Goal: Task Accomplishment & Management: Manage account settings

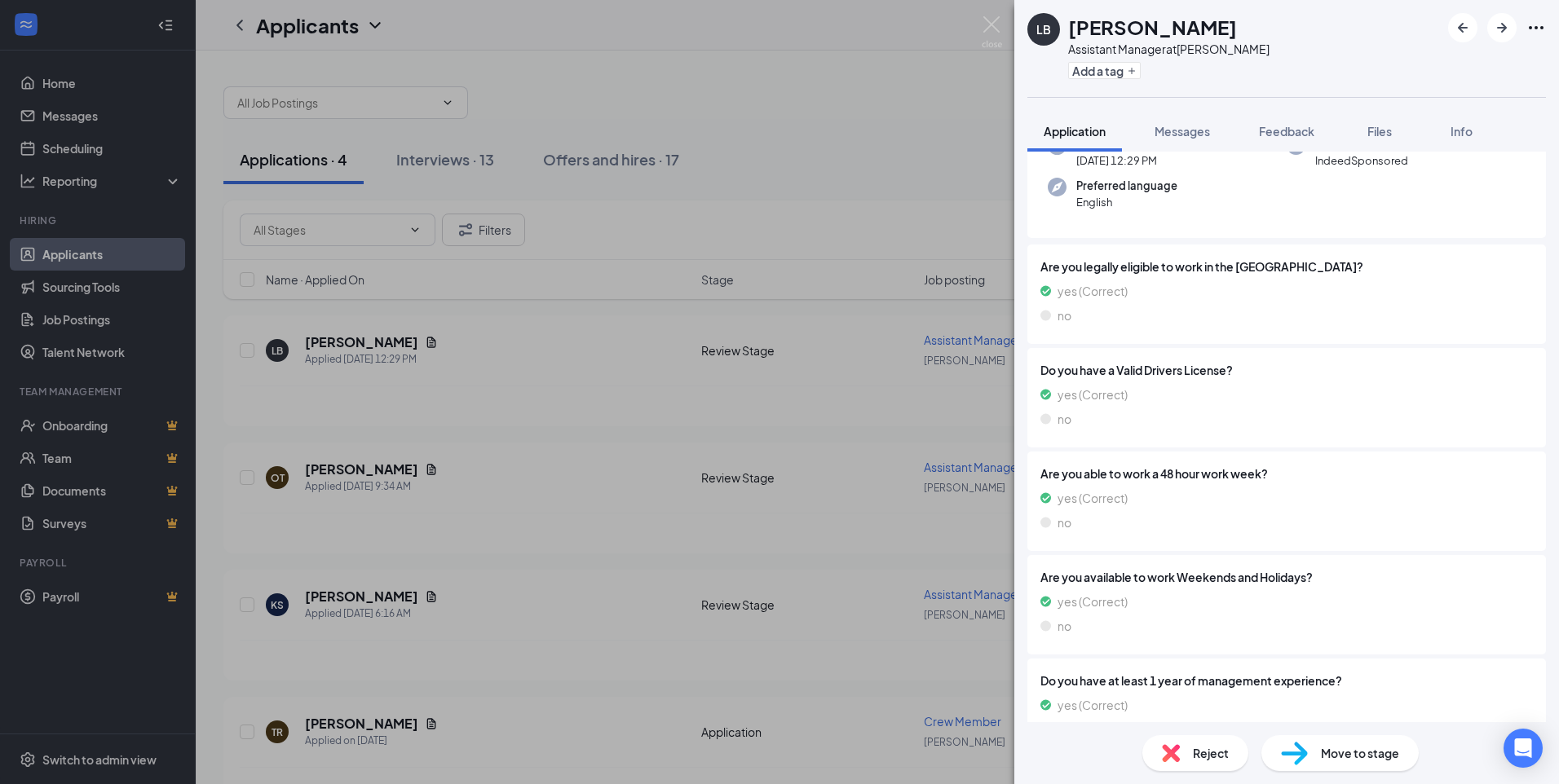
scroll to position [274, 0]
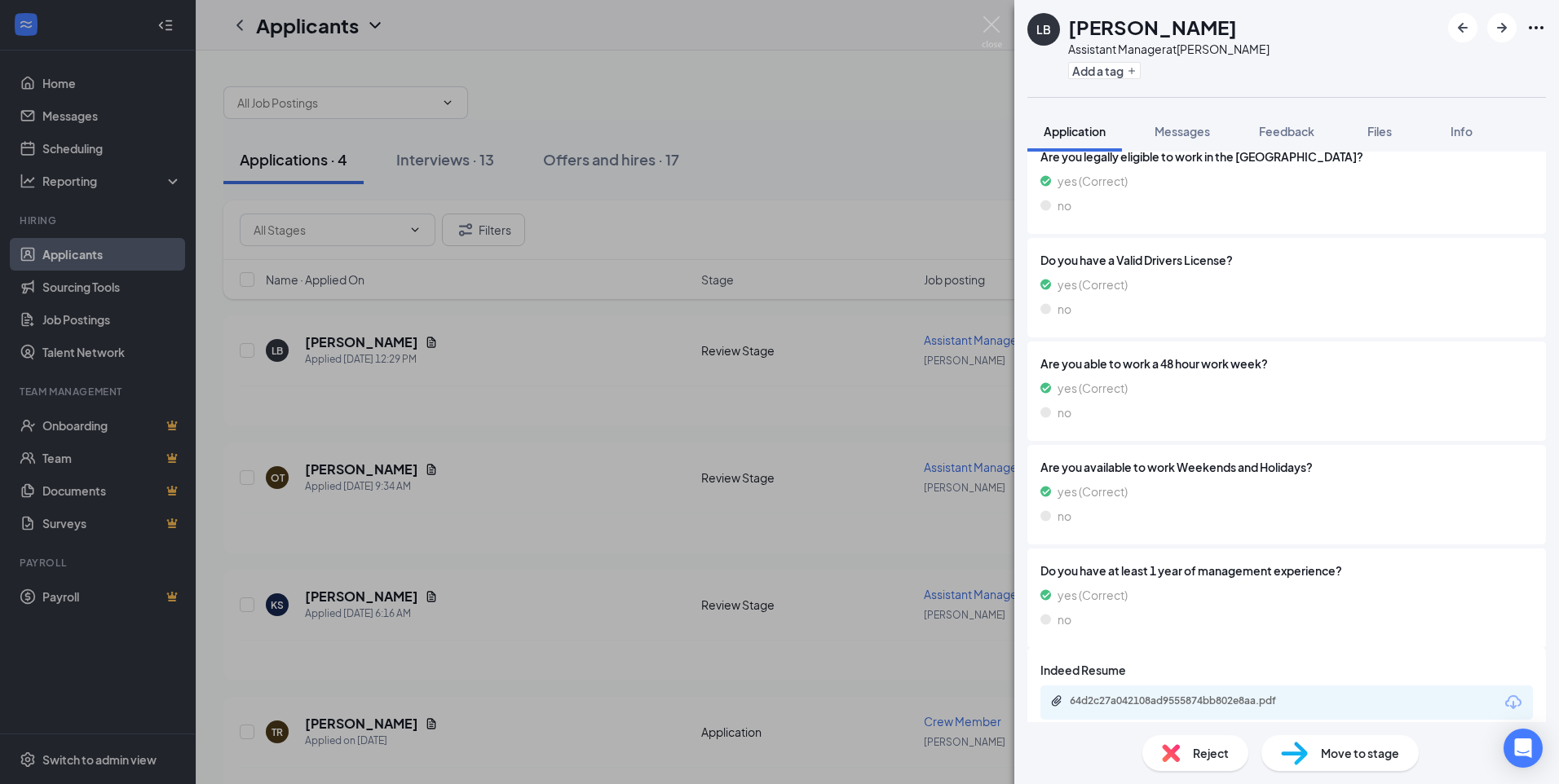
click at [1185, 693] on div "64d2c27a042108ad9555874bb802e8aa.pdf" at bounding box center [1287, 703] width 492 height 35
click at [1197, 694] on div "64d2c27a042108ad9555874bb802e8aa.pdf" at bounding box center [1184, 701] width 228 height 13
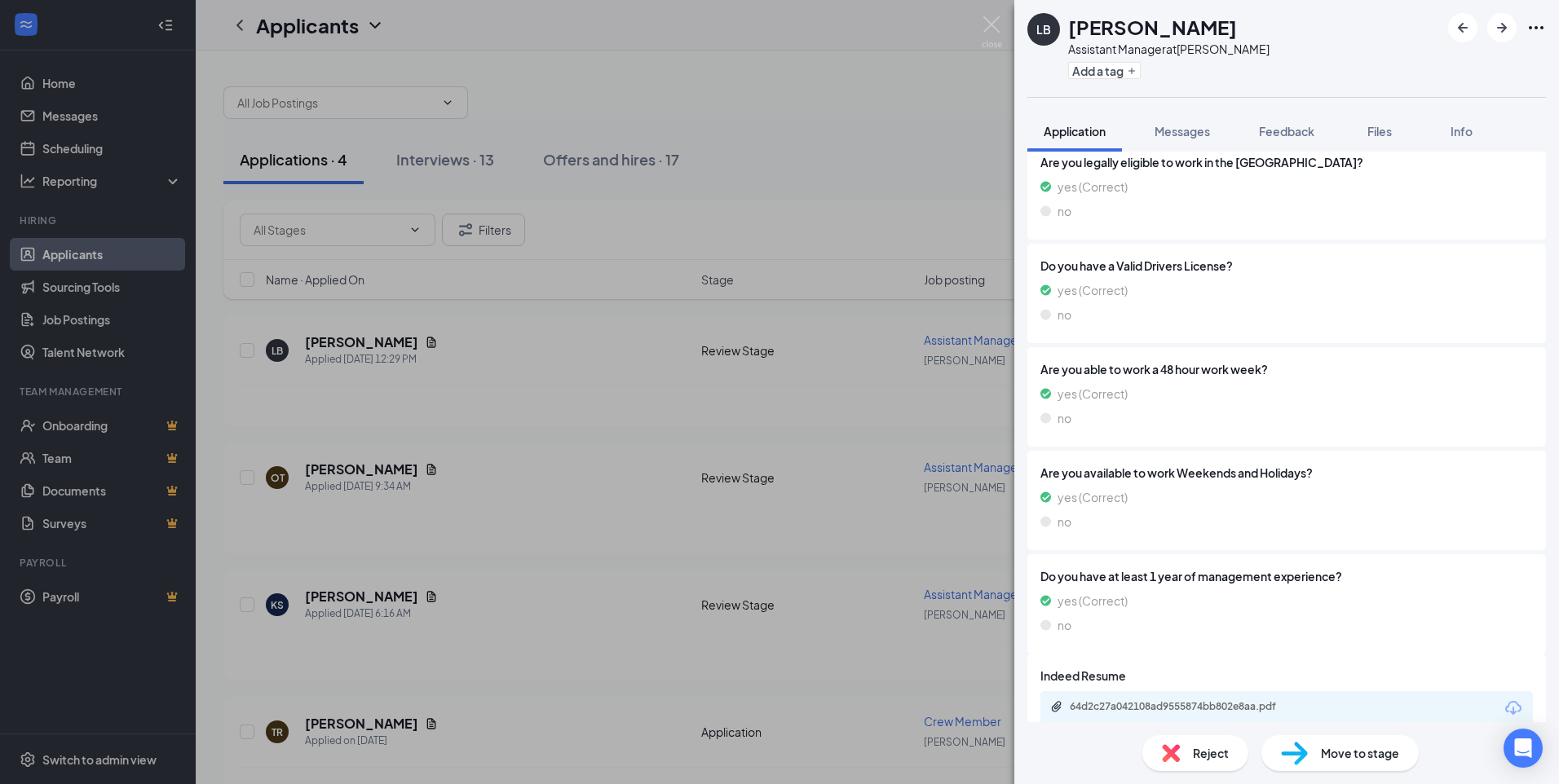
click at [1166, 753] on img at bounding box center [1171, 753] width 18 height 18
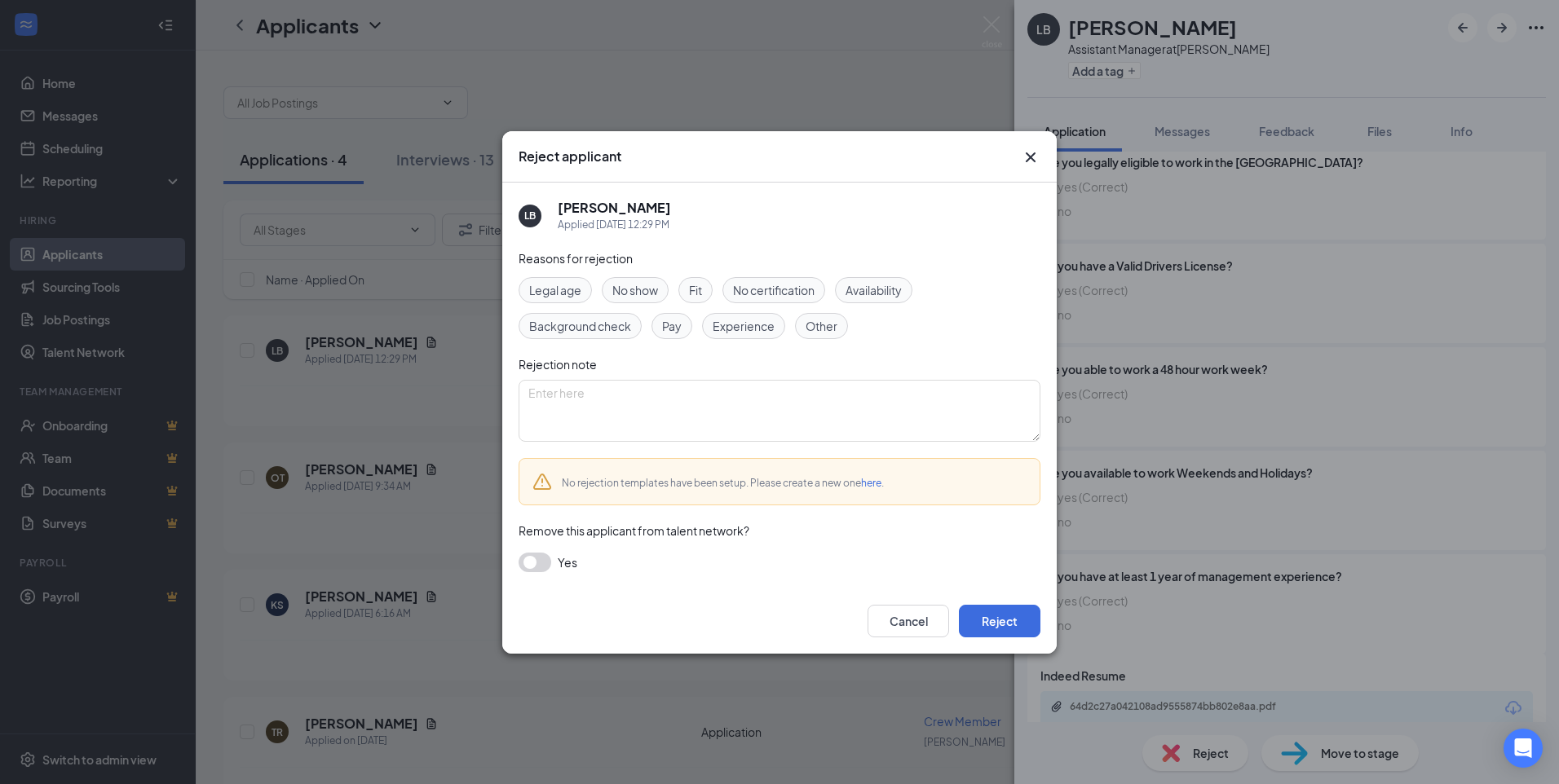
click at [758, 331] on span "Experience" at bounding box center [743, 326] width 62 height 18
click at [1005, 622] on button "Reject" at bounding box center [1000, 622] width 82 height 33
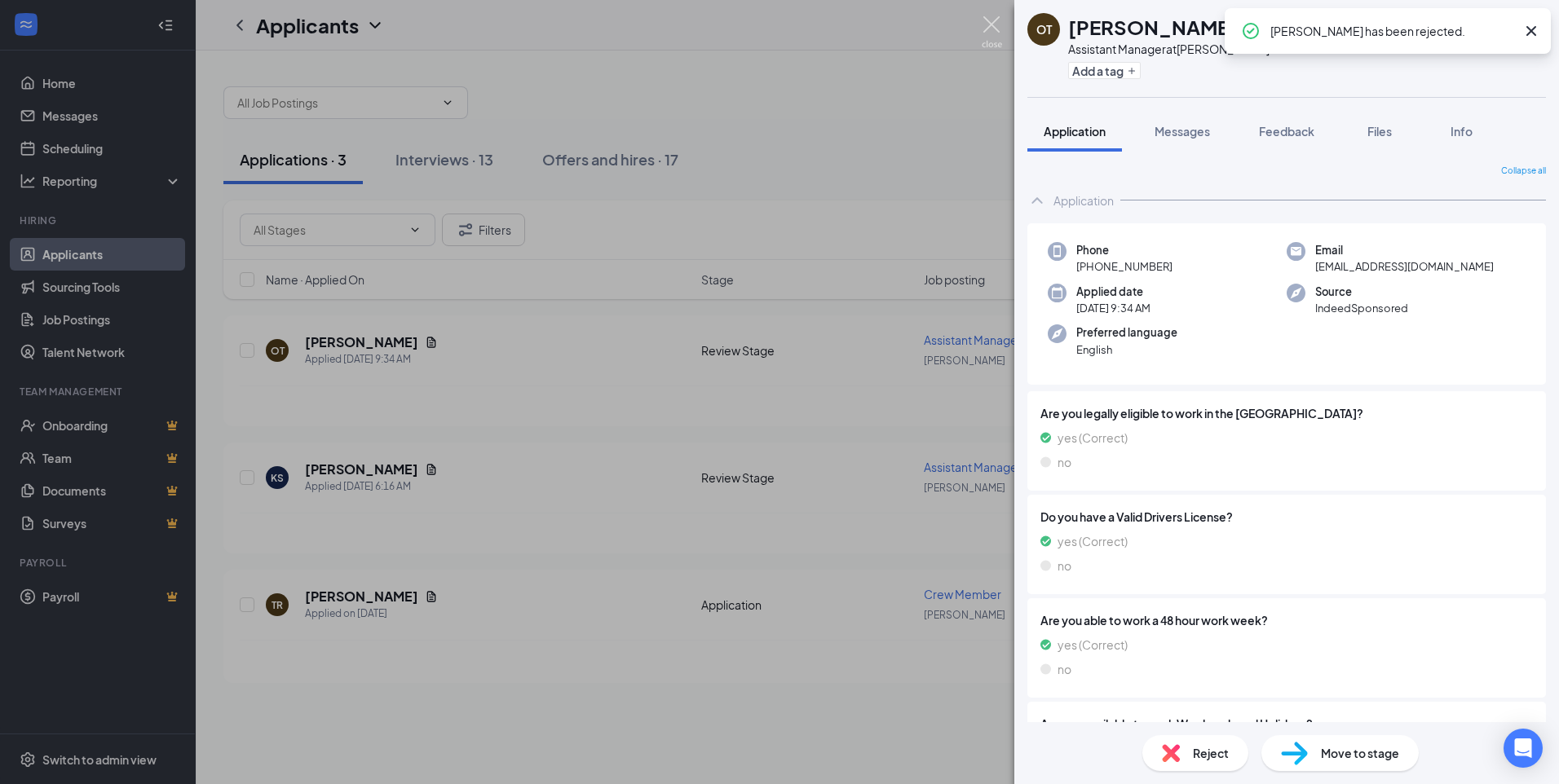
click at [995, 22] on img at bounding box center [991, 32] width 21 height 32
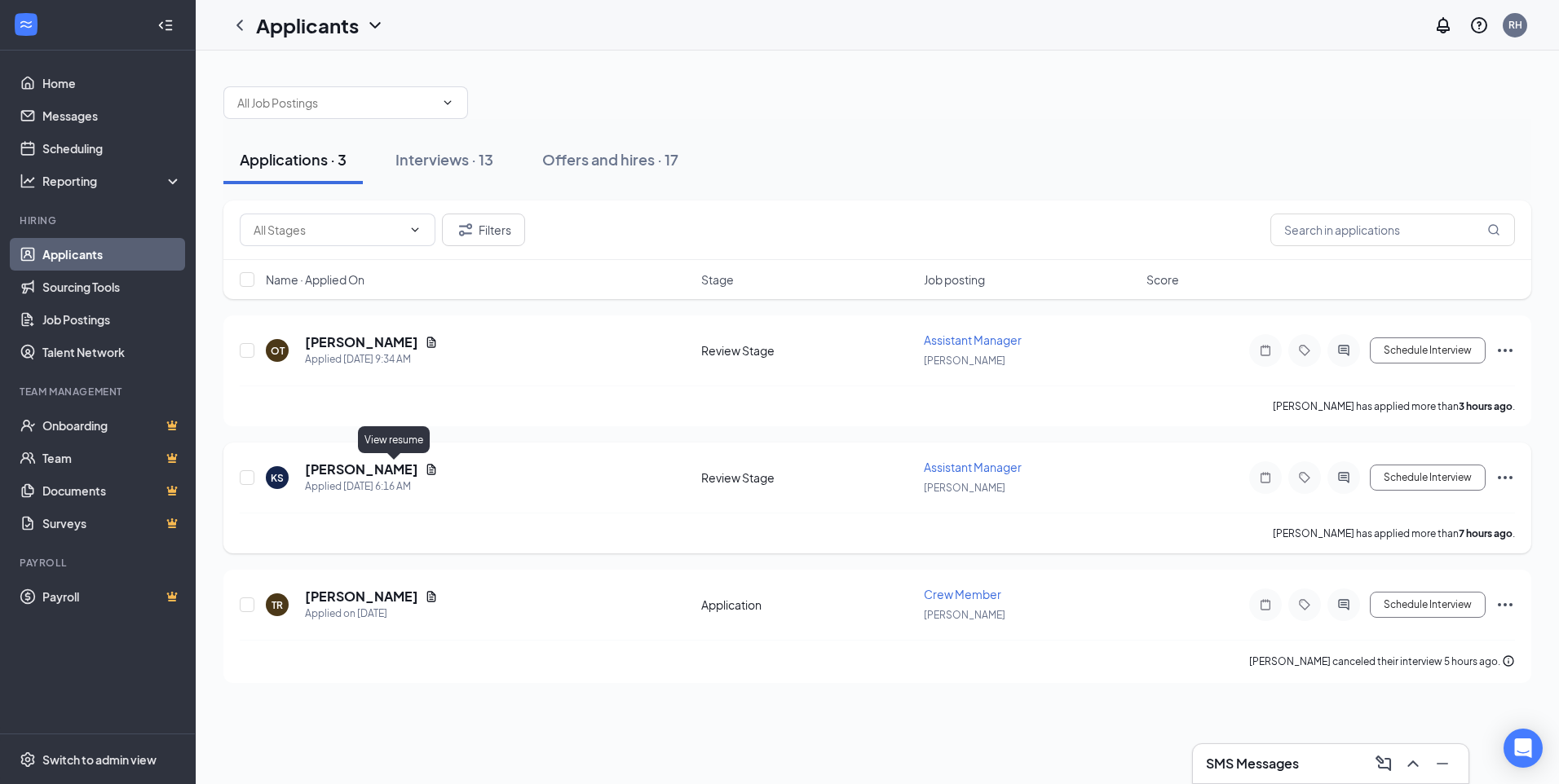
click at [425, 470] on icon "Document" at bounding box center [431, 470] width 13 height 13
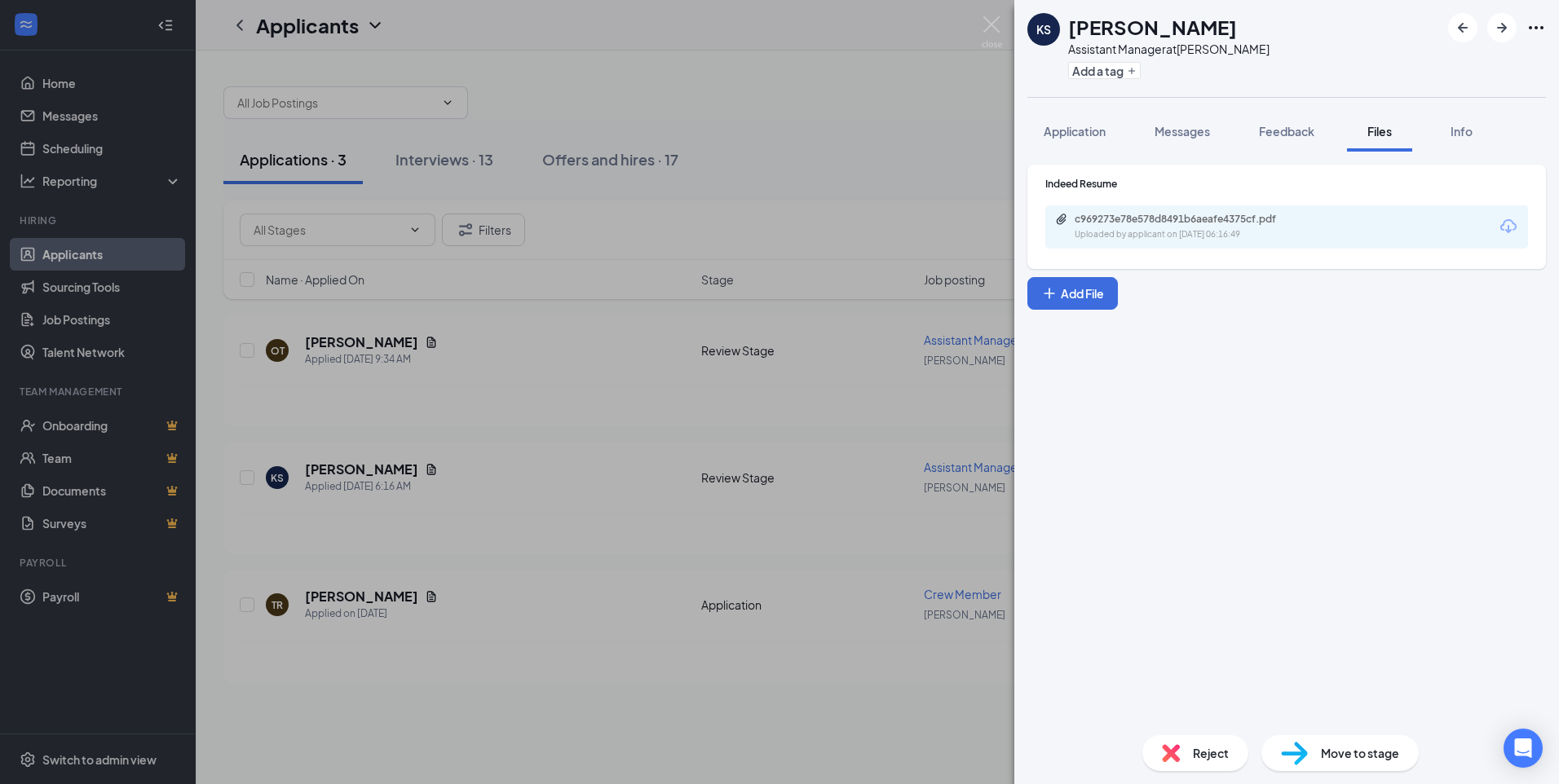
click at [1154, 247] on div "c969273e78e578d8491b6aeafe4375cf.pdf Uploaded by applicant on [DATE] 06:16:49" at bounding box center [1287, 227] width 483 height 43
click at [1158, 237] on div "Uploaded by applicant on [DATE] 06:16:49" at bounding box center [1197, 235] width 245 height 13
click at [1203, 740] on div "Reject" at bounding box center [1195, 753] width 106 height 36
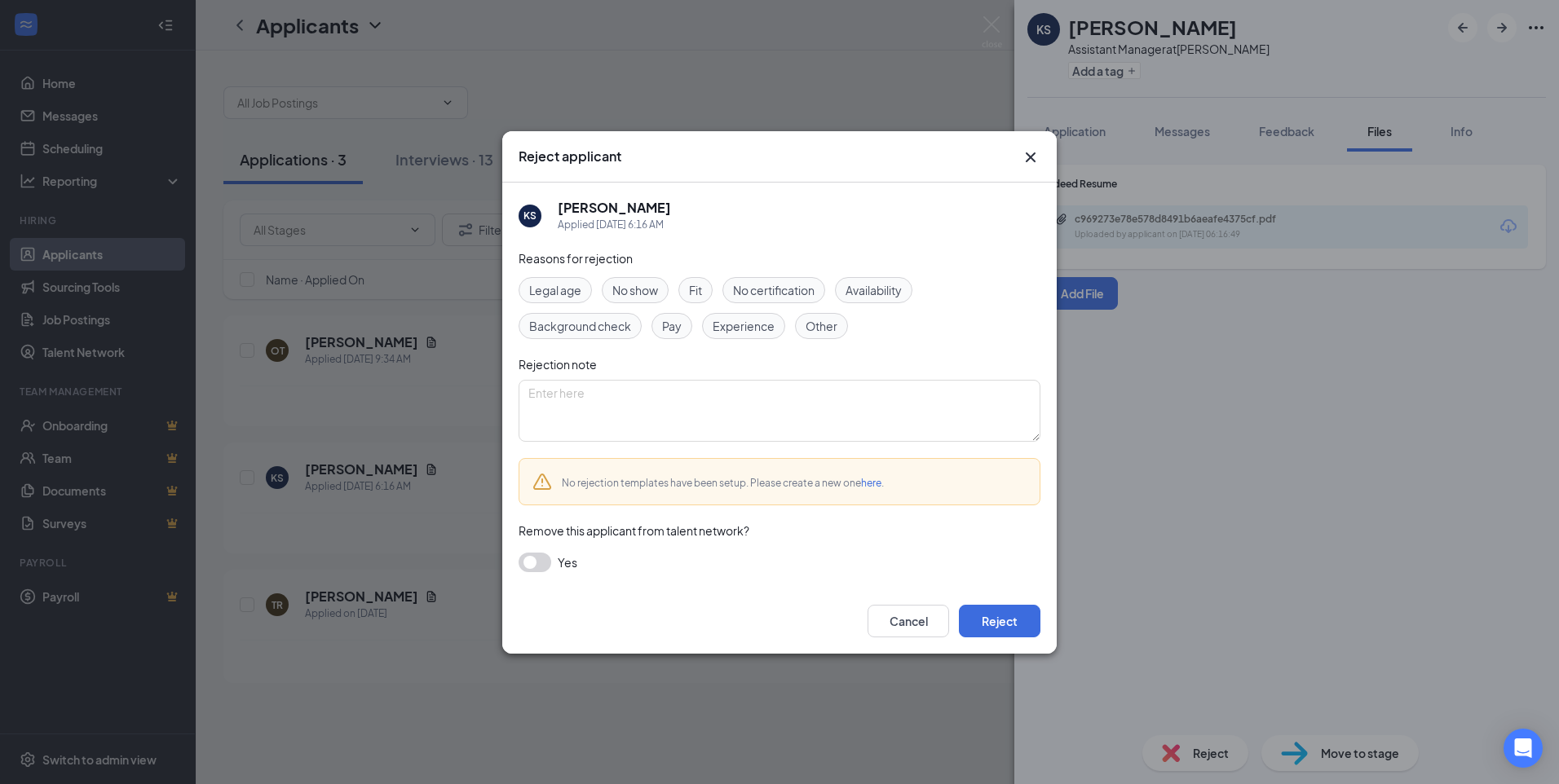
click at [761, 327] on span "Experience" at bounding box center [743, 326] width 62 height 18
click at [1015, 608] on button "Reject" at bounding box center [1000, 622] width 82 height 33
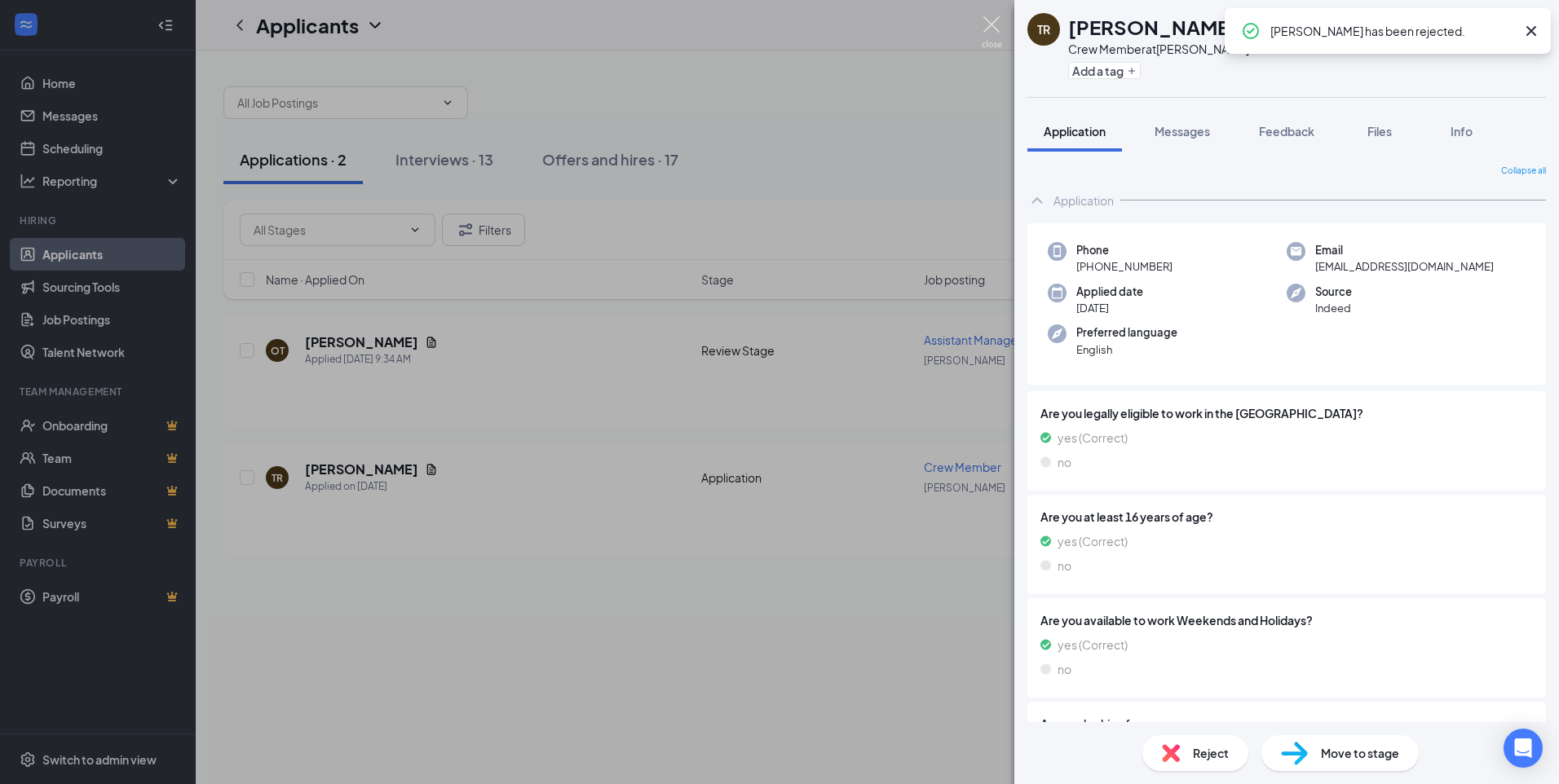
click at [982, 16] on img at bounding box center [991, 32] width 21 height 32
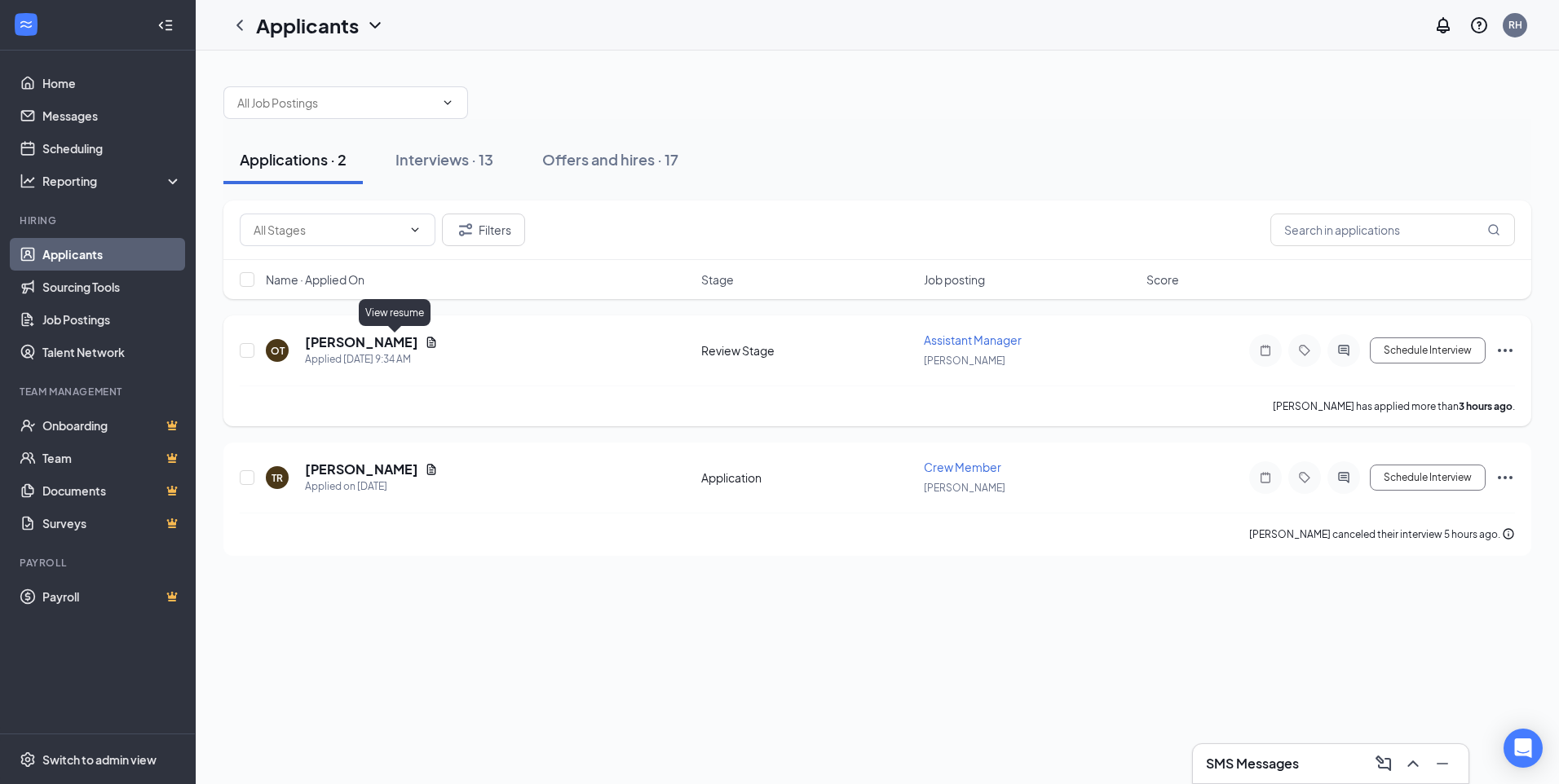
click at [425, 340] on icon "Document" at bounding box center [431, 342] width 13 height 13
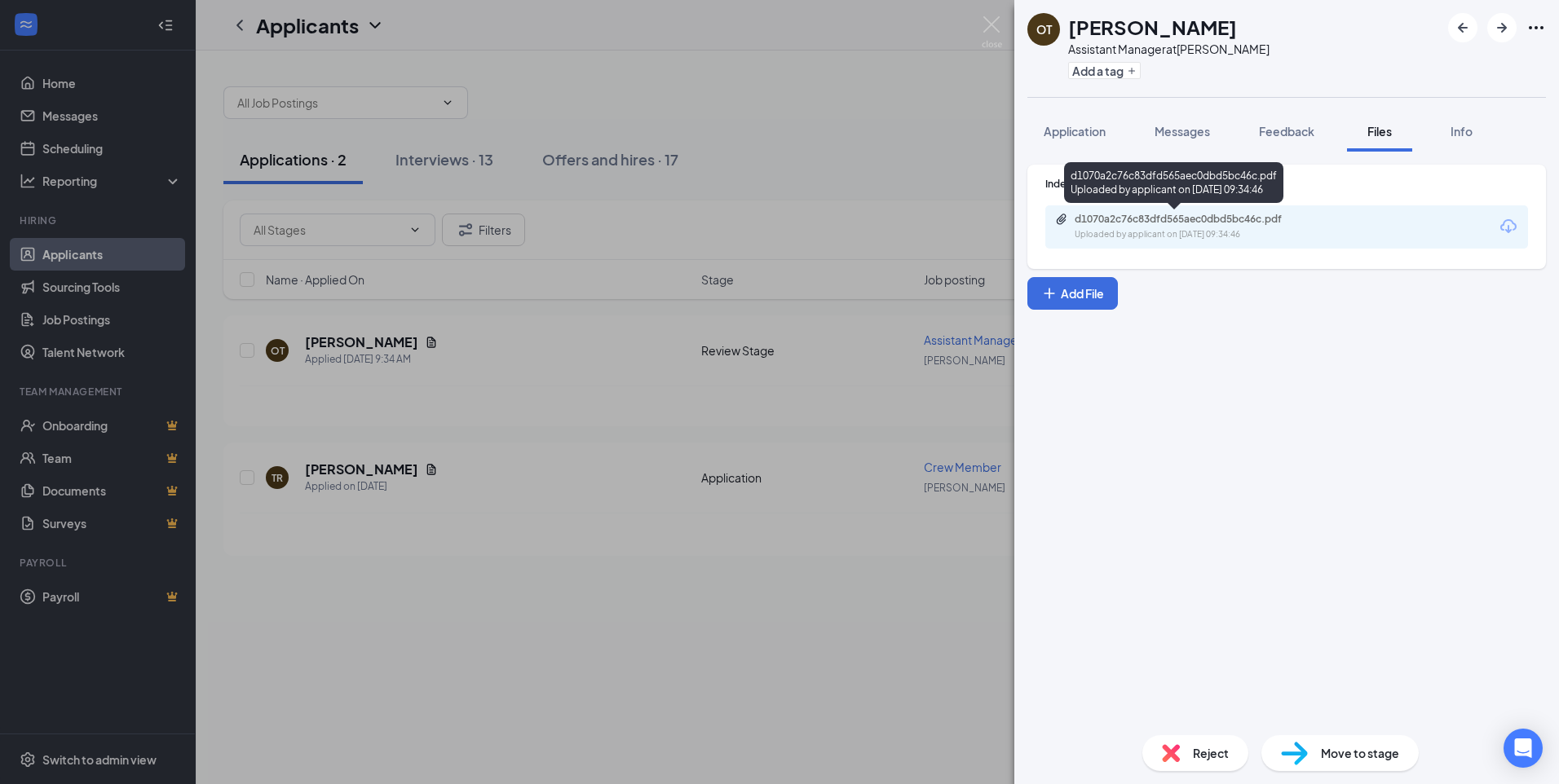
click at [1150, 228] on div "Uploaded by applicant on [DATE] 09:34:46" at bounding box center [1197, 235] width 245 height 13
click at [1201, 743] on div "Reject" at bounding box center [1195, 753] width 106 height 36
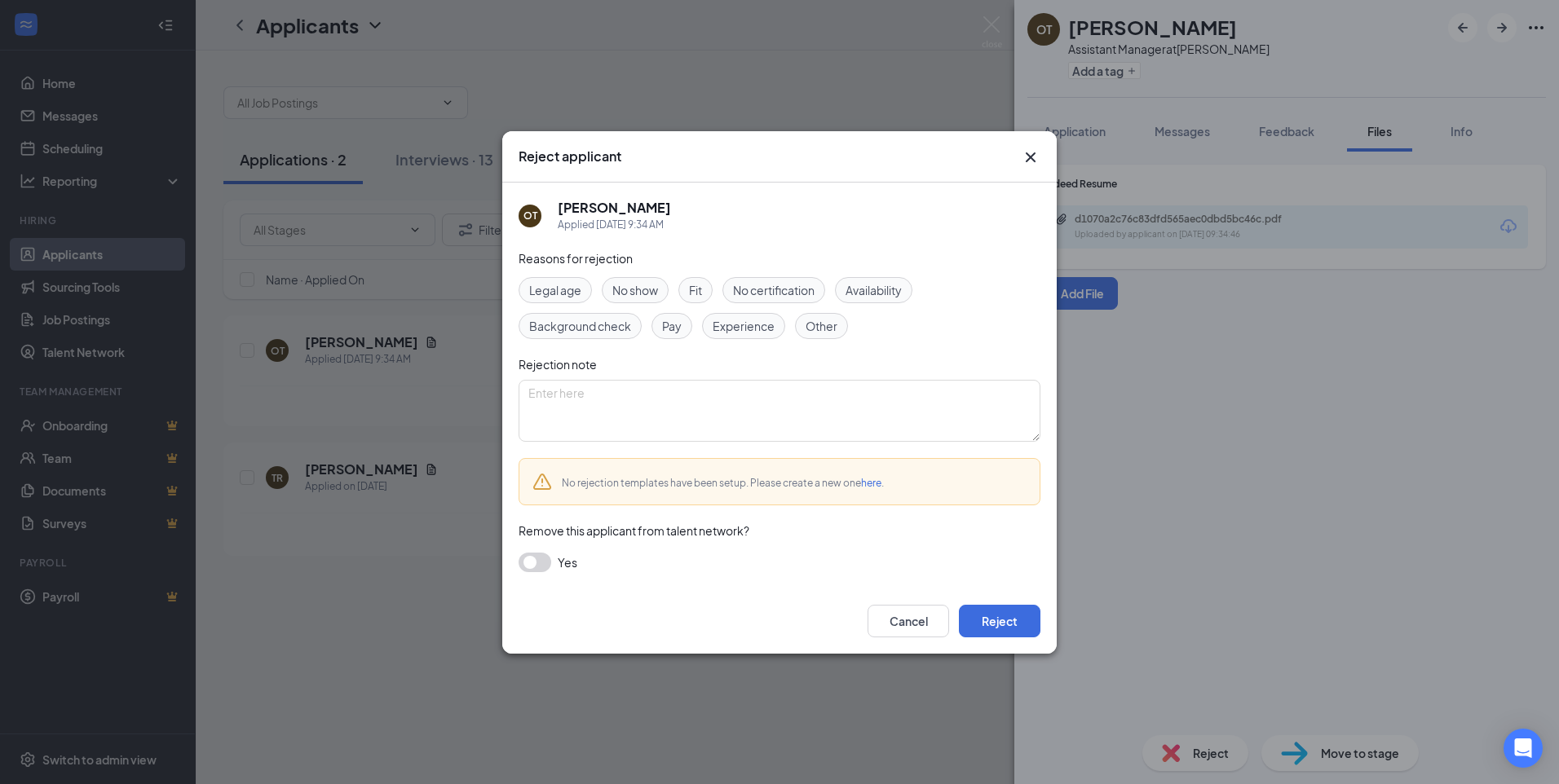
click at [742, 325] on span "Experience" at bounding box center [743, 326] width 62 height 18
click at [993, 625] on button "Reject" at bounding box center [1000, 622] width 82 height 33
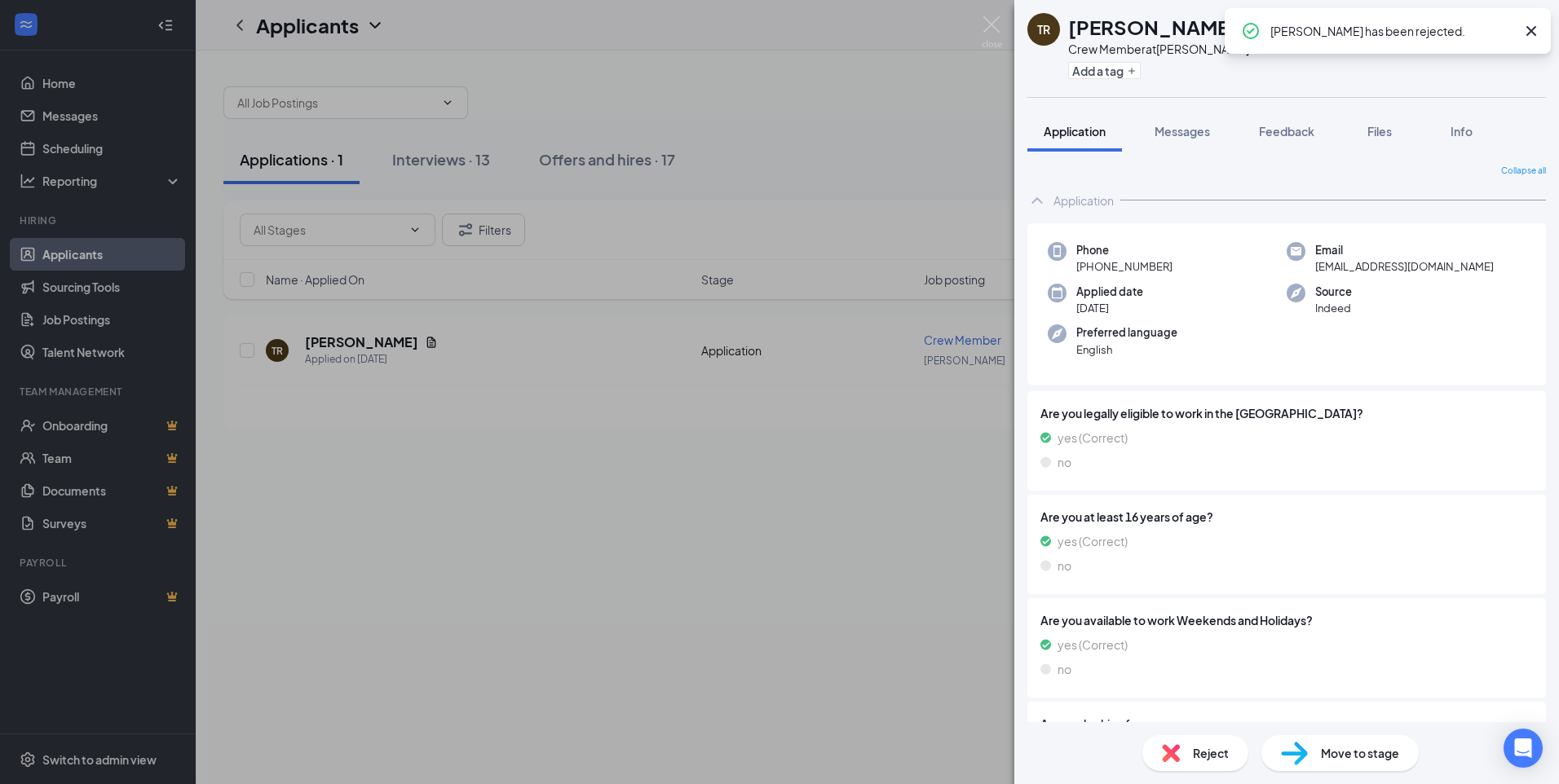
click at [996, 16] on div "[PERSON_NAME] [PERSON_NAME] Crew Member at [PERSON_NAME] Add a tag Application …" at bounding box center [780, 392] width 1559 height 784
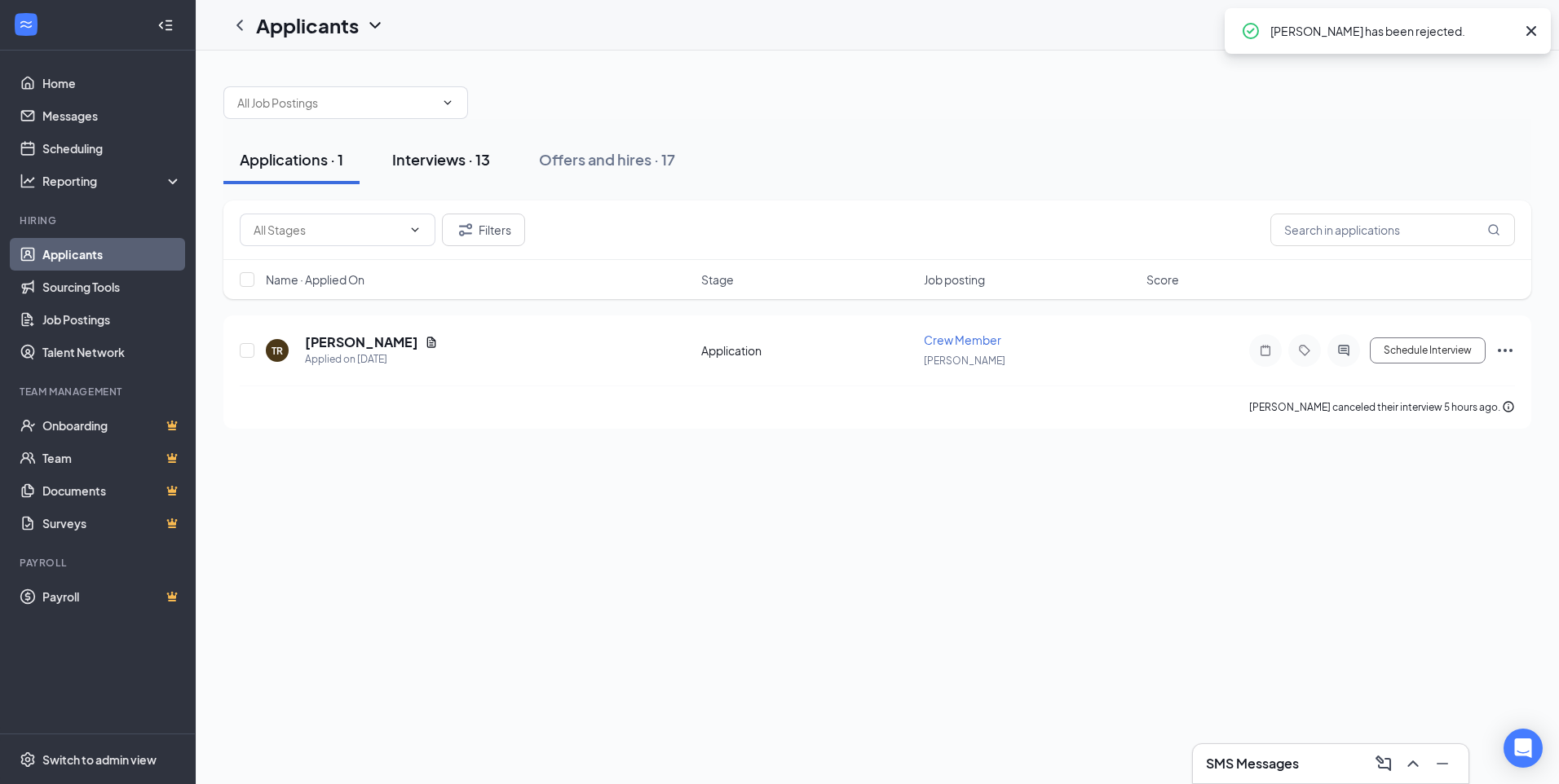
click at [452, 159] on div "Interviews · 13" at bounding box center [441, 159] width 98 height 21
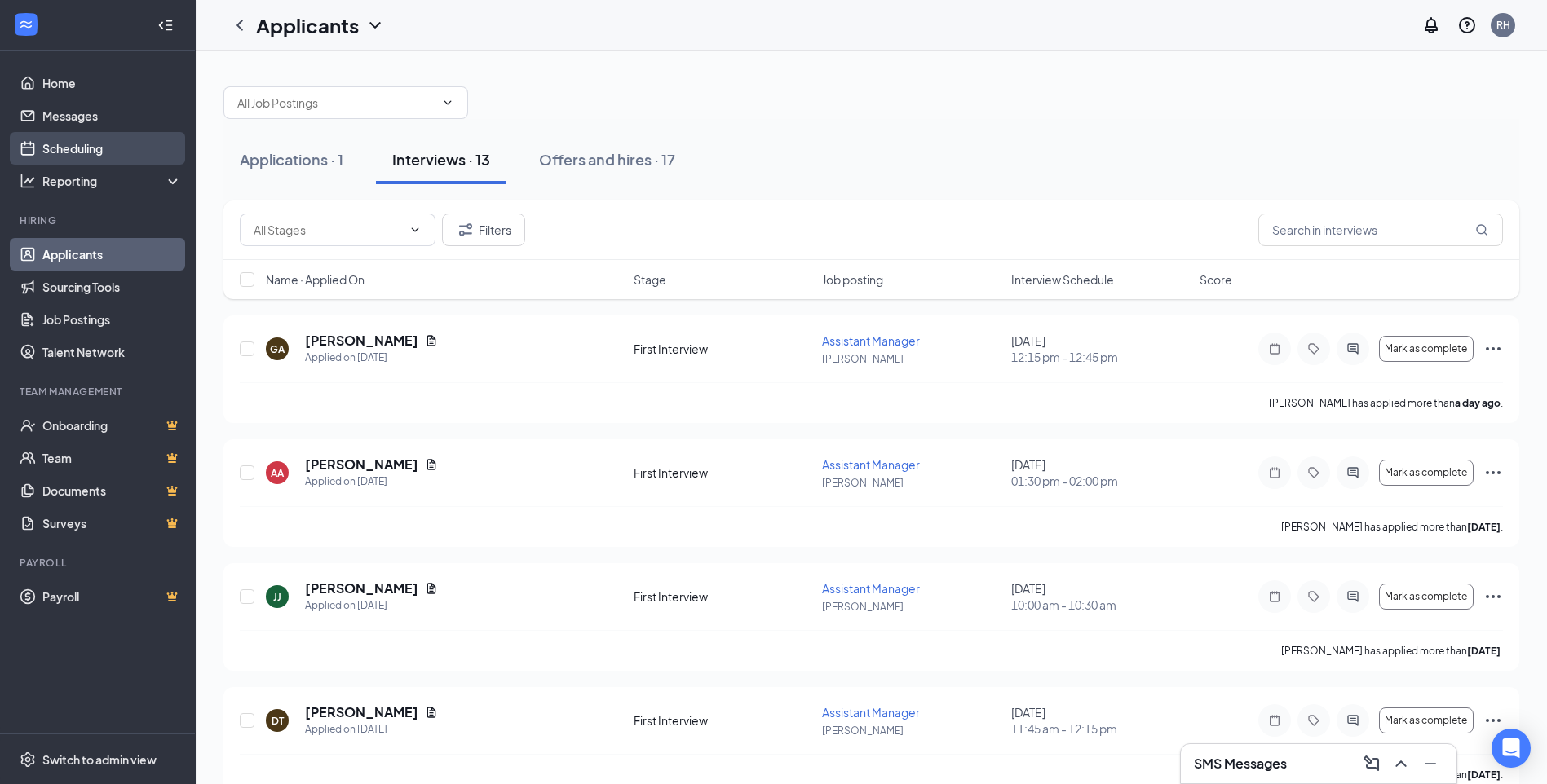
click at [103, 151] on link "Scheduling" at bounding box center [111, 148] width 139 height 33
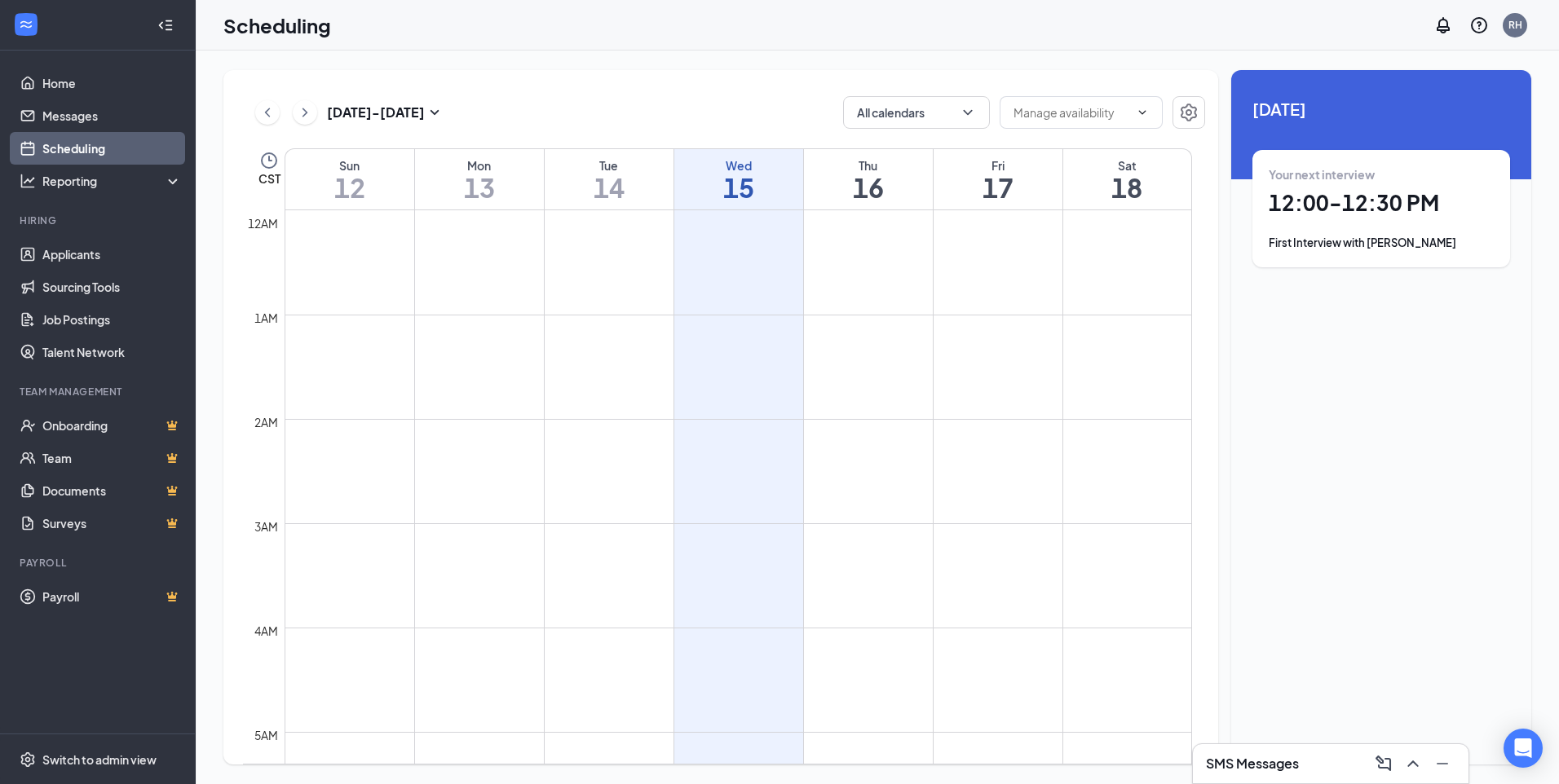
scroll to position [801, 0]
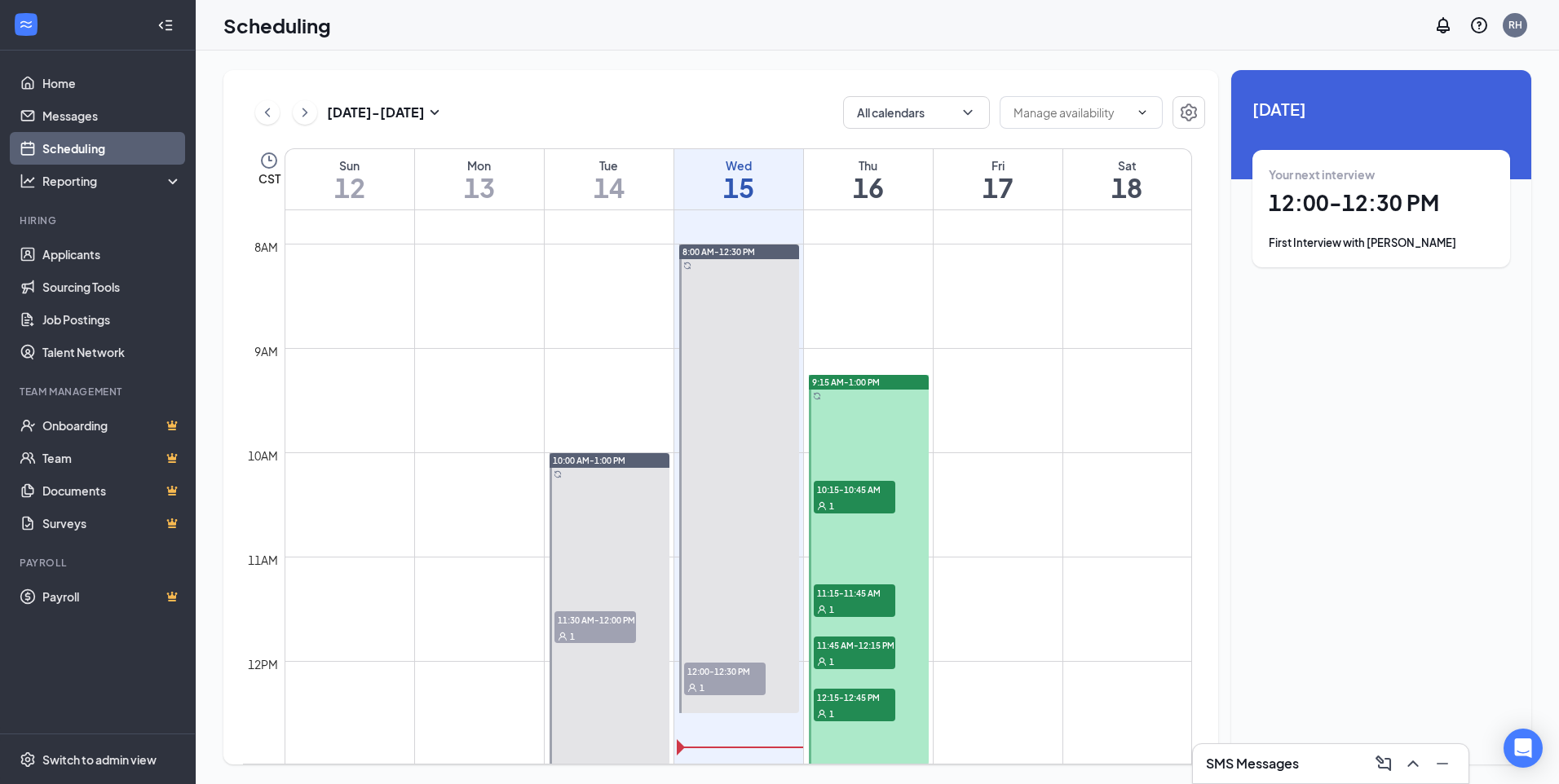
click at [733, 675] on span "12:00-12:30 PM" at bounding box center [725, 671] width 82 height 16
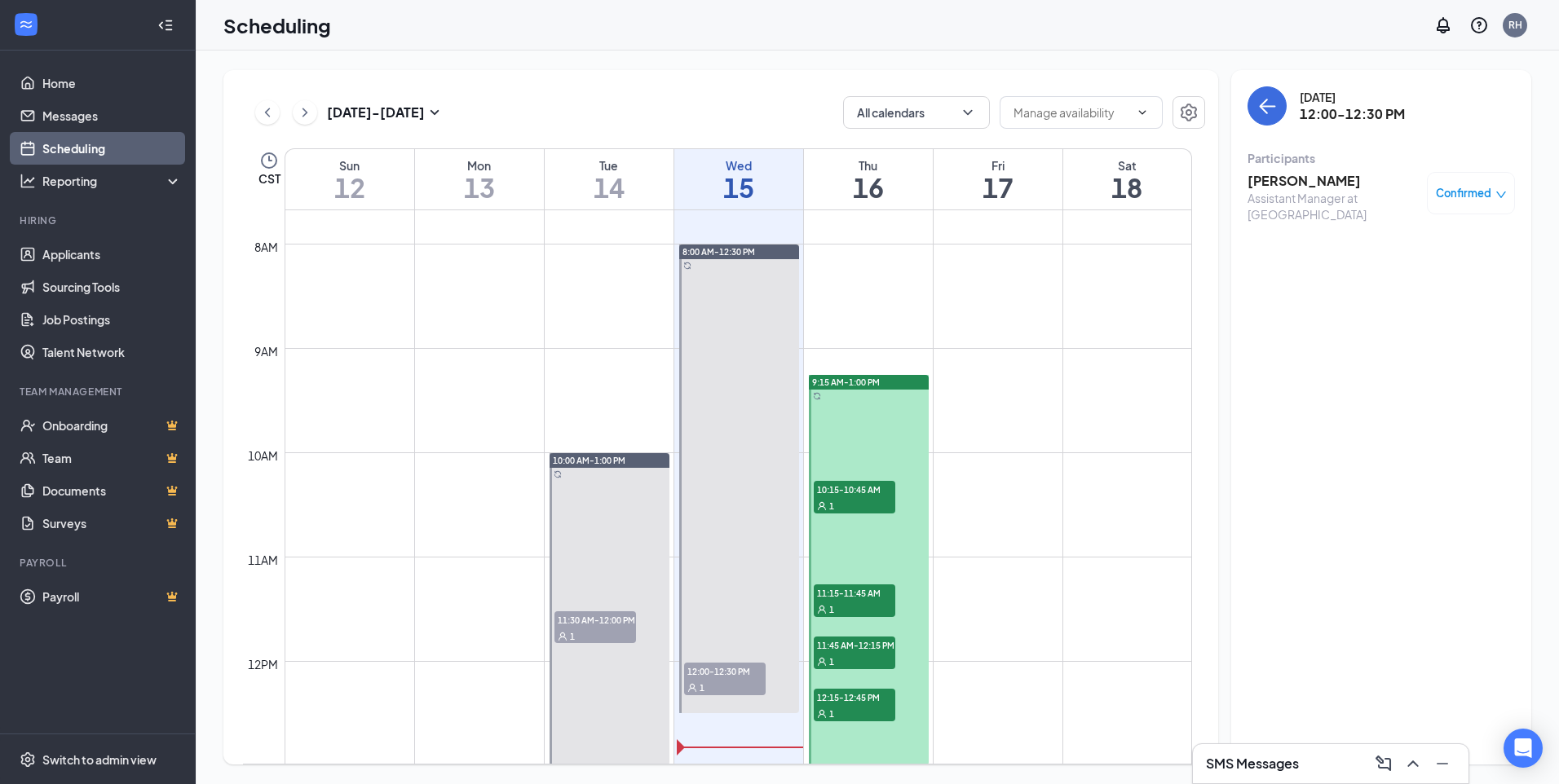
click at [1472, 186] on span "Confirmed" at bounding box center [1463, 193] width 55 height 16
click at [1429, 303] on span "Mark as no-show" at bounding box center [1424, 302] width 91 height 18
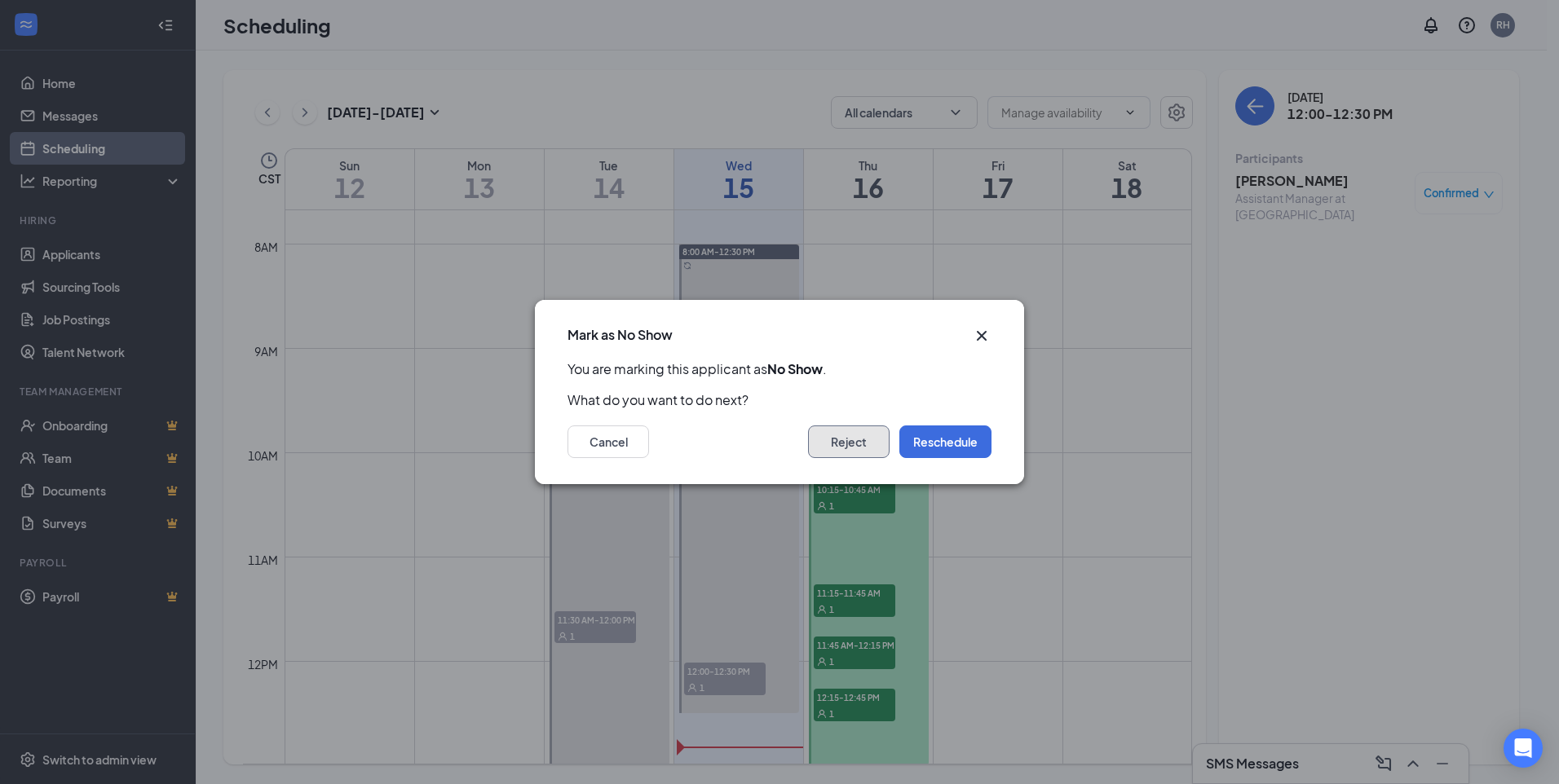
click at [860, 438] on button "Reject" at bounding box center [849, 442] width 82 height 33
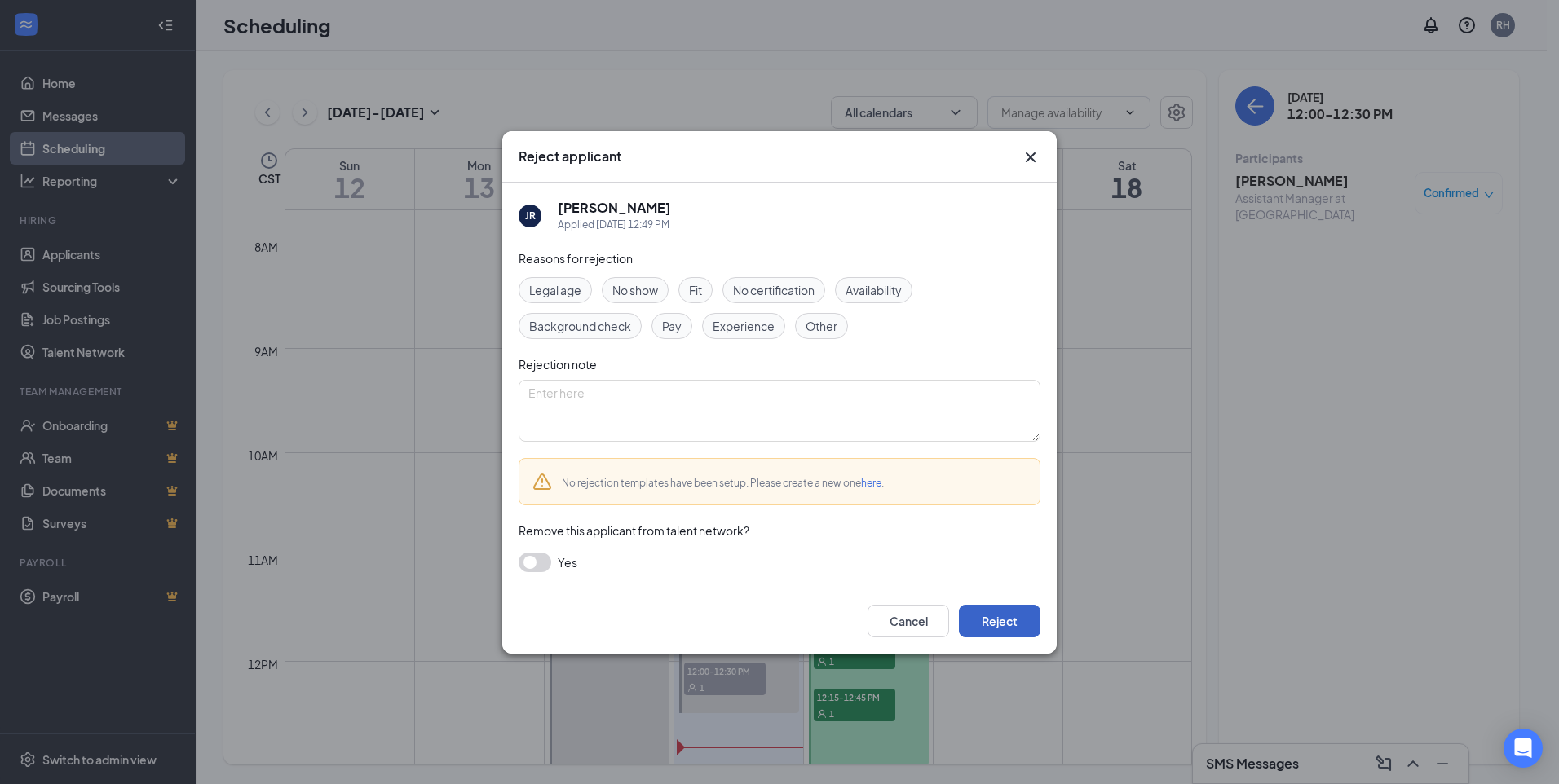
click at [997, 615] on button "Reject" at bounding box center [1000, 622] width 82 height 33
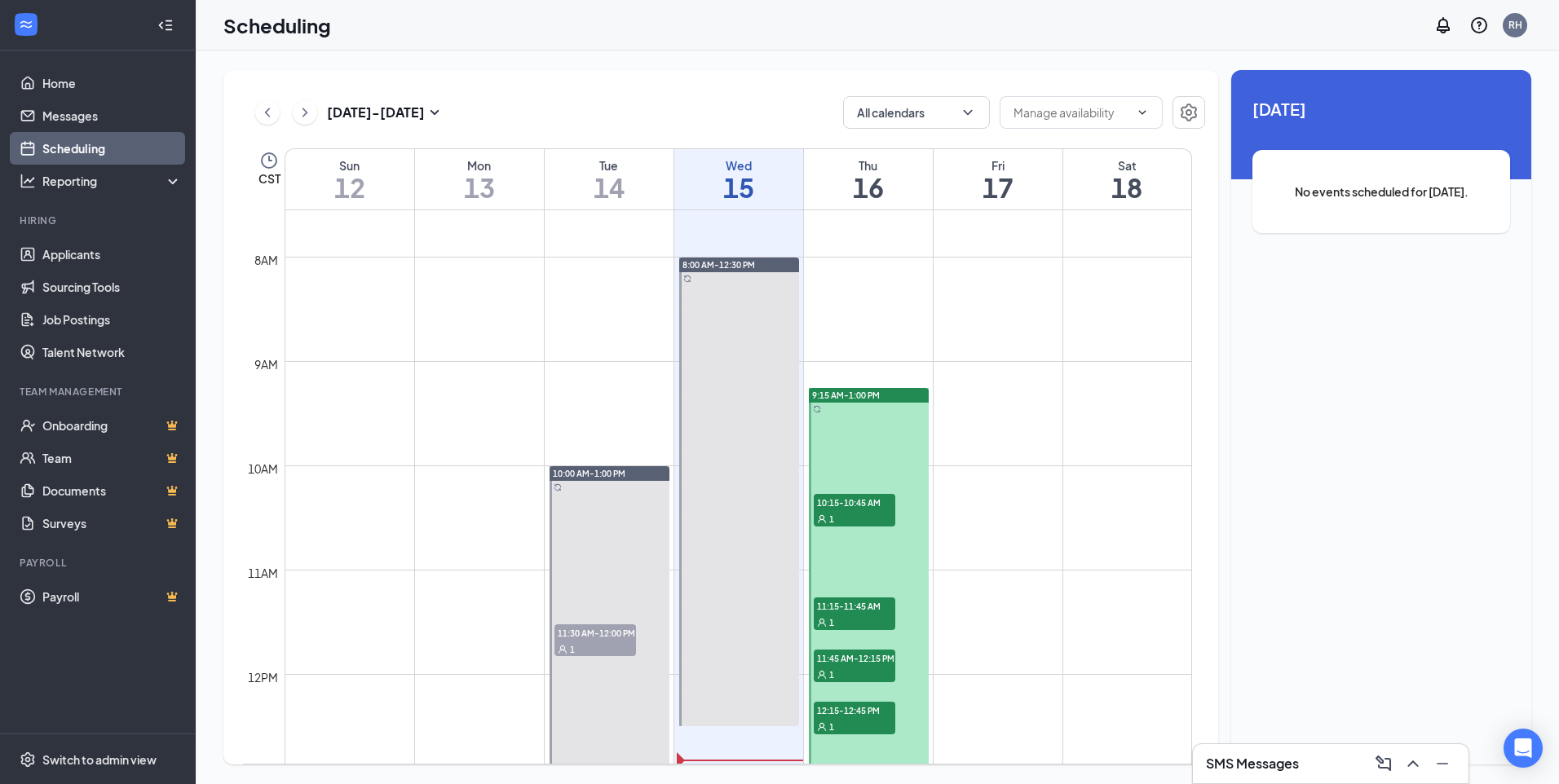
scroll to position [801, 0]
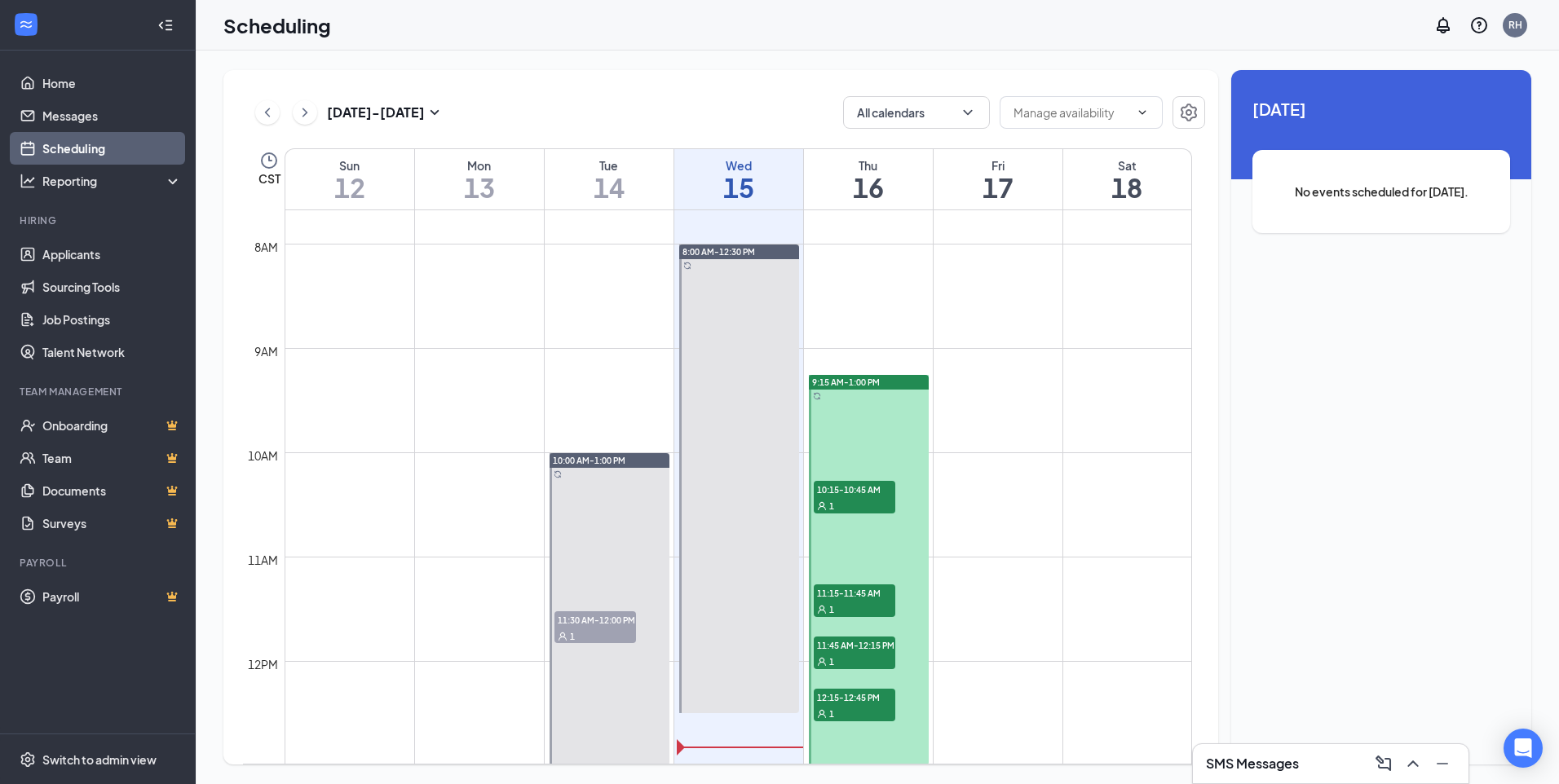
click at [876, 500] on div "1" at bounding box center [855, 505] width 82 height 16
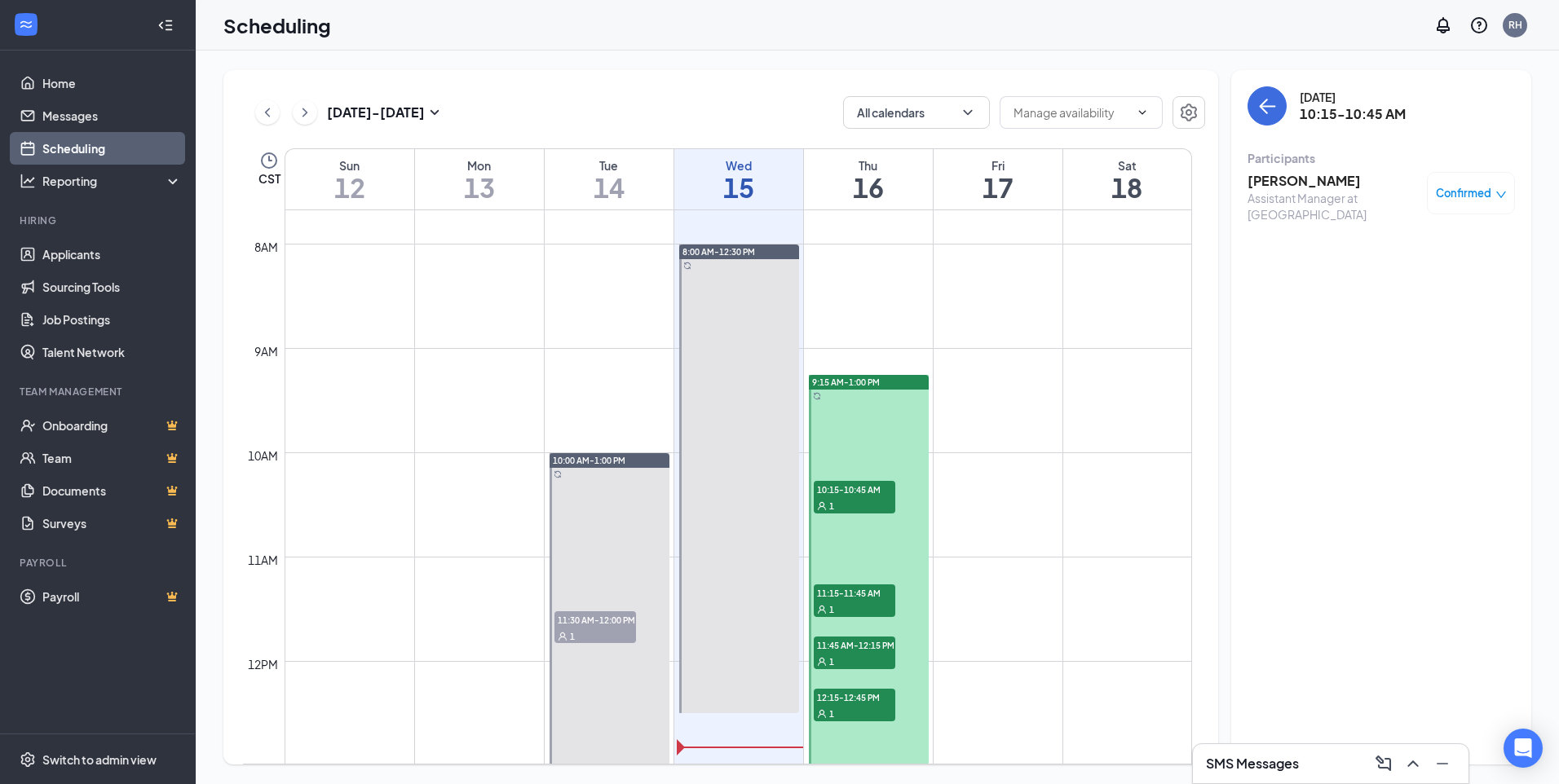
click at [868, 601] on div "1" at bounding box center [855, 609] width 82 height 16
click at [844, 655] on div "1" at bounding box center [855, 661] width 82 height 16
click at [869, 702] on span "12:15-12:45 PM" at bounding box center [855, 697] width 82 height 16
click at [92, 77] on link "Home" at bounding box center [111, 83] width 139 height 33
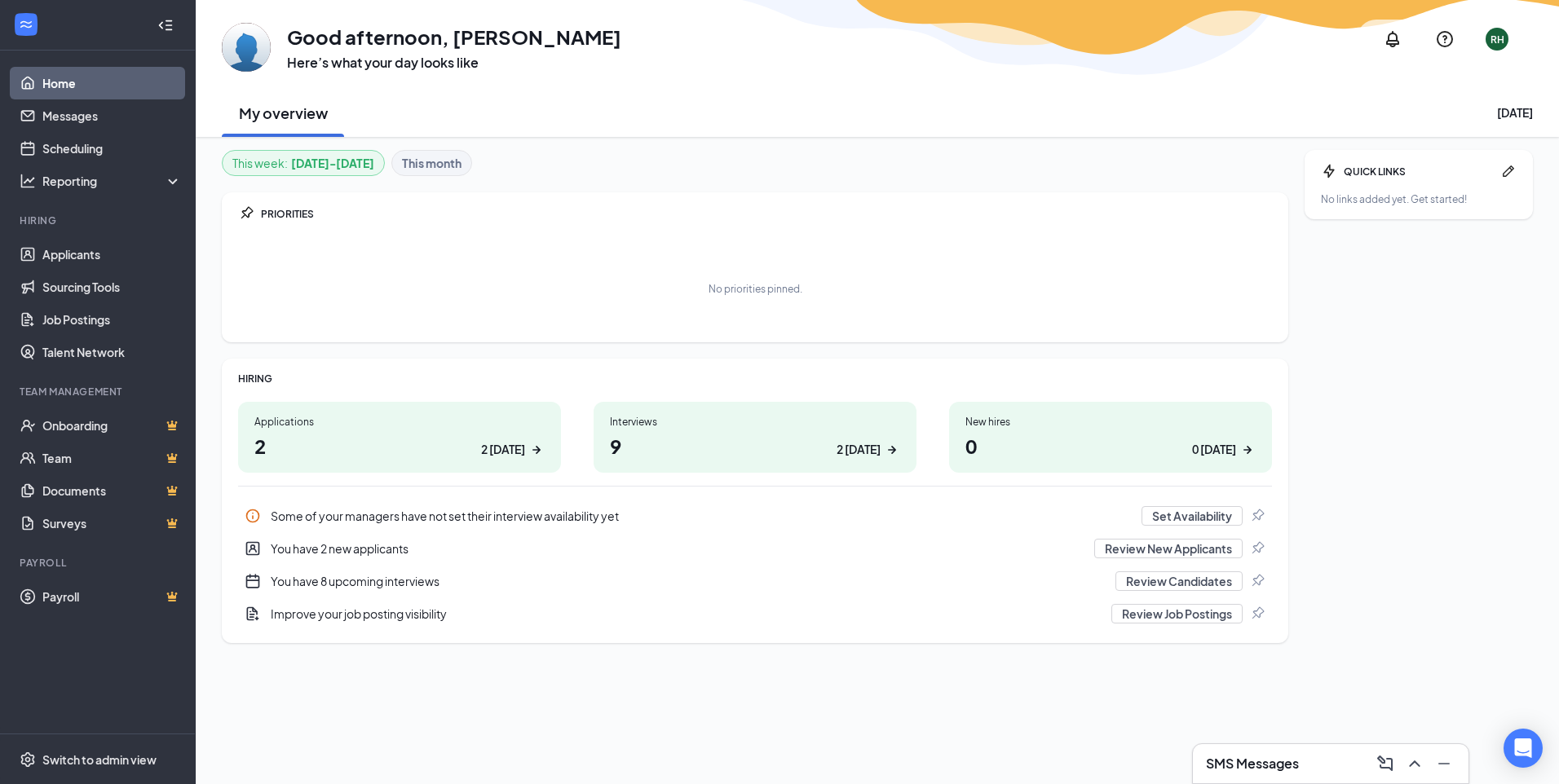
click at [69, 84] on link "Home" at bounding box center [111, 83] width 139 height 33
click at [87, 261] on link "Applicants" at bounding box center [111, 255] width 139 height 33
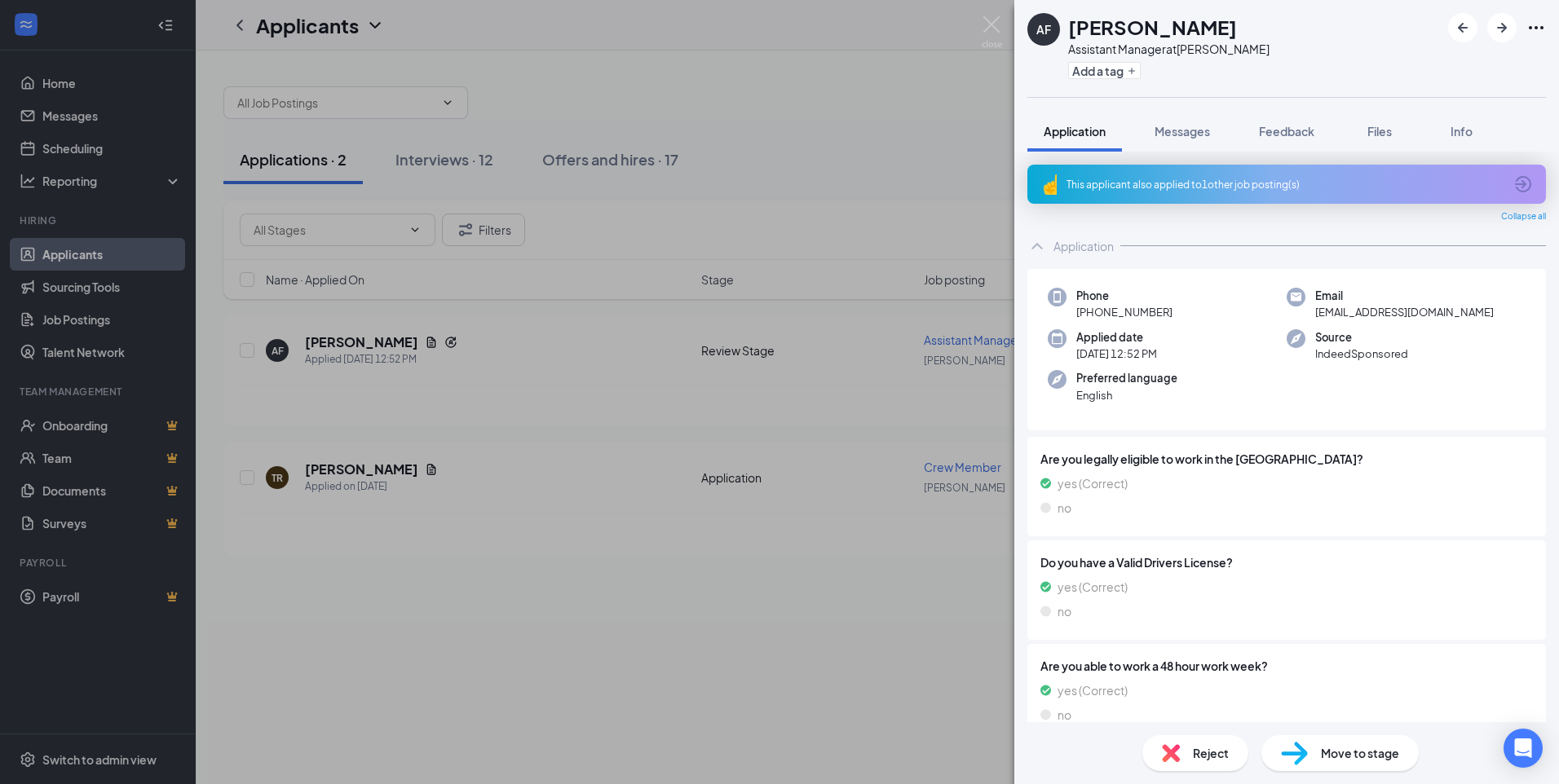
click at [1157, 190] on div "This applicant also applied to 1 other job posting(s)" at bounding box center [1285, 185] width 437 height 14
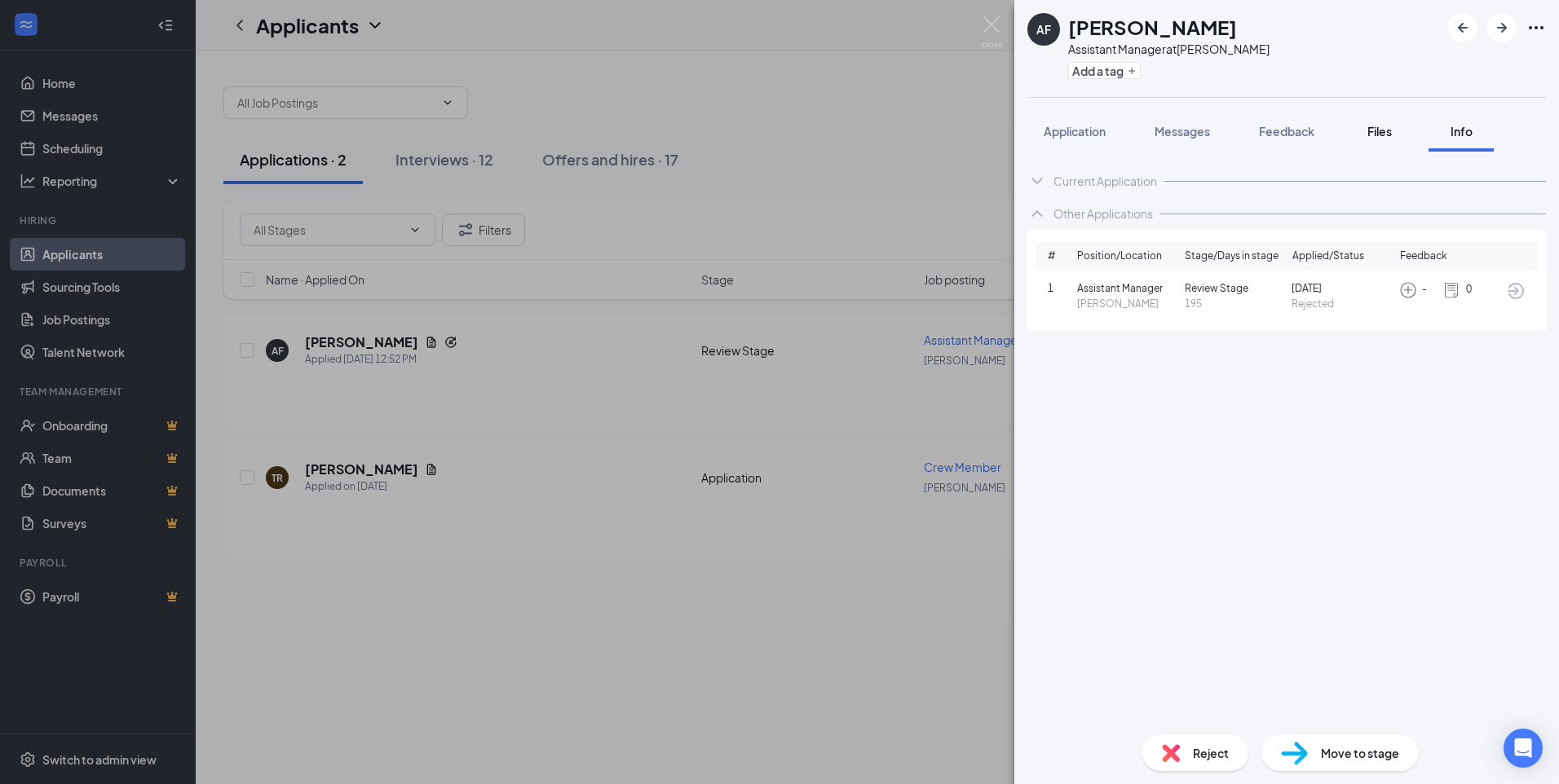
click at [1387, 130] on span "Files" at bounding box center [1380, 131] width 25 height 15
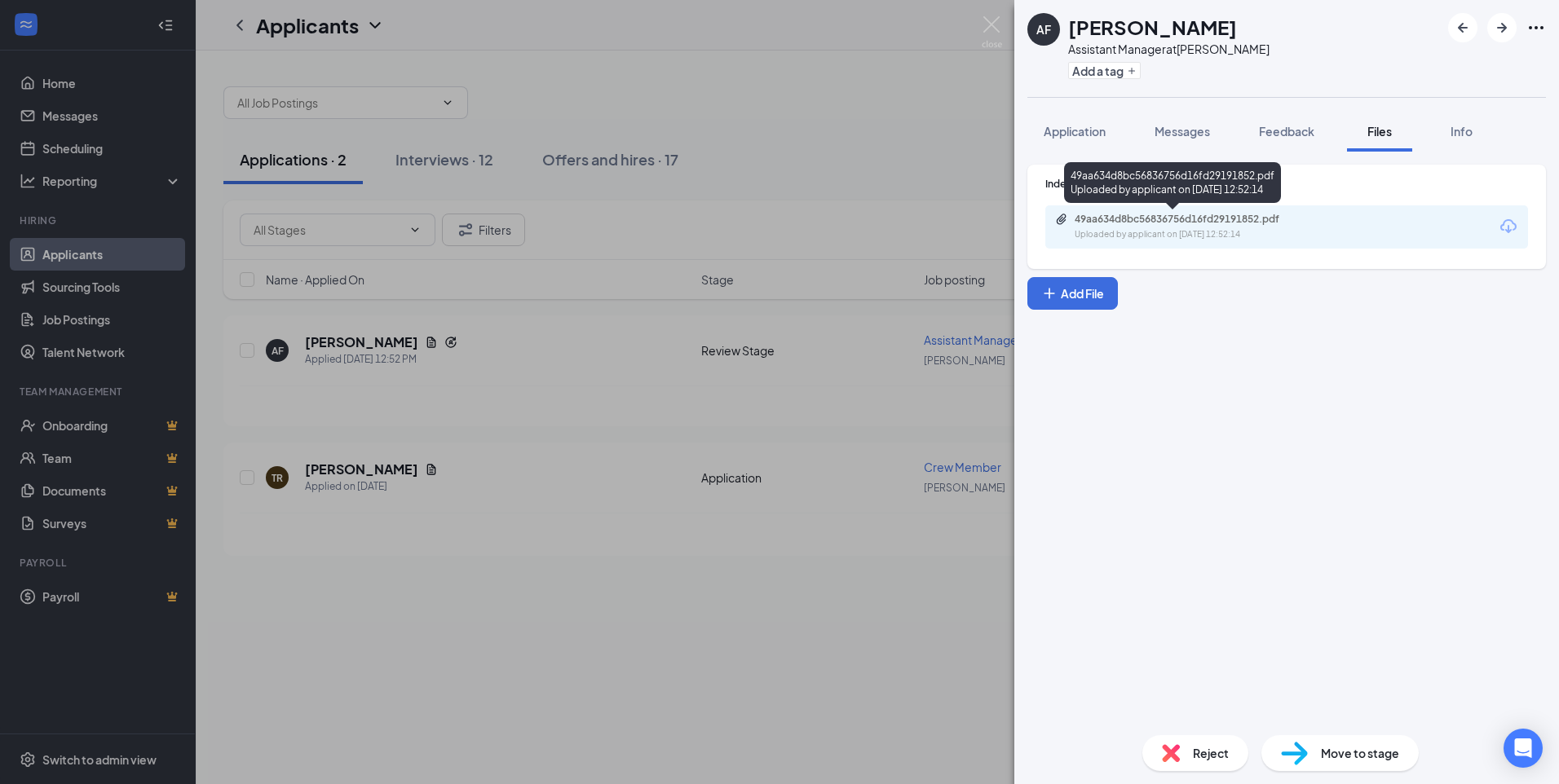
click at [1261, 218] on div "49aa634d8bc56836756d16fd29191852.pdf" at bounding box center [1189, 219] width 228 height 13
click at [1348, 747] on span "Move to stage" at bounding box center [1360, 753] width 78 height 18
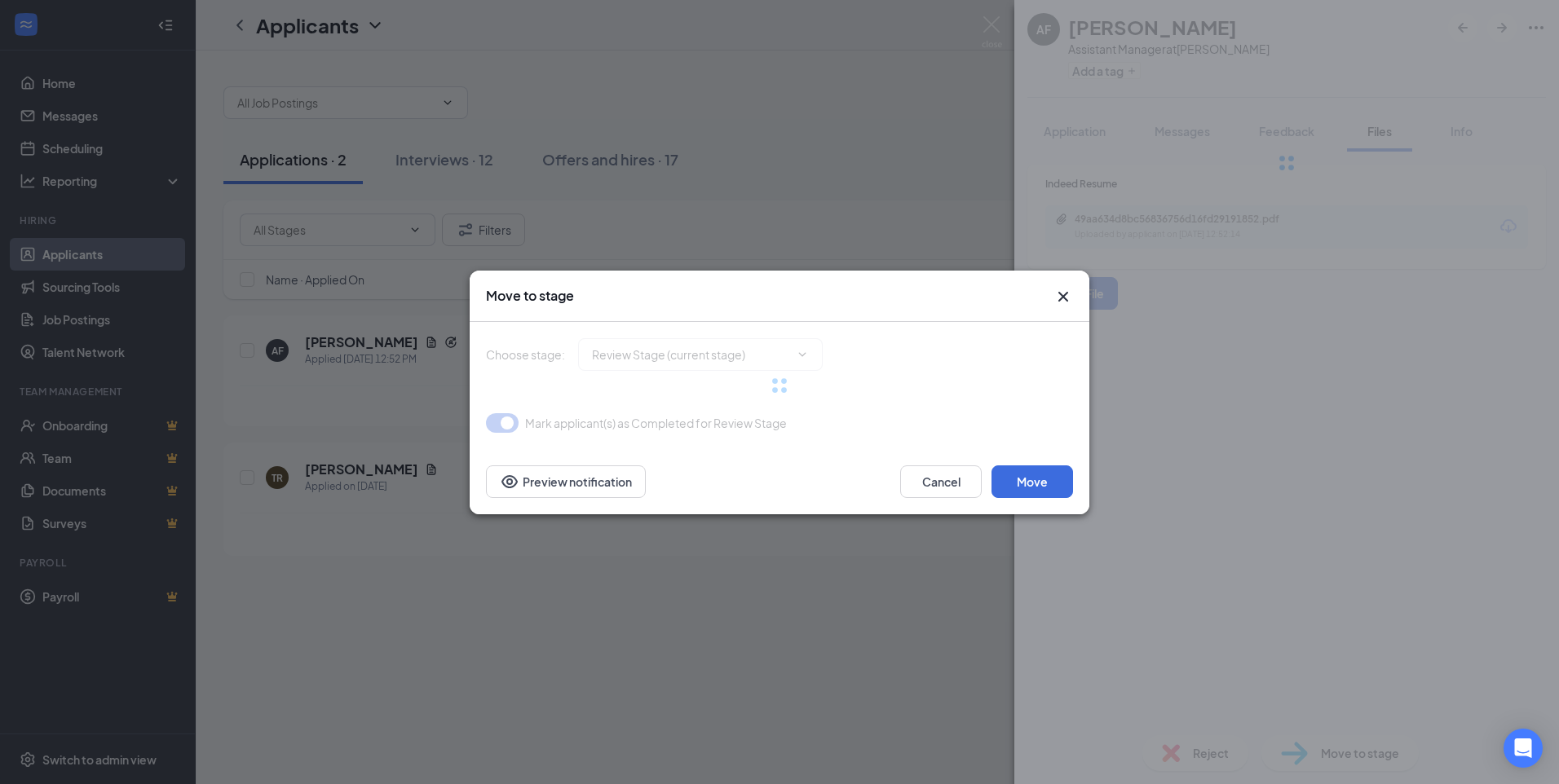
type input "First Interview (next stage)"
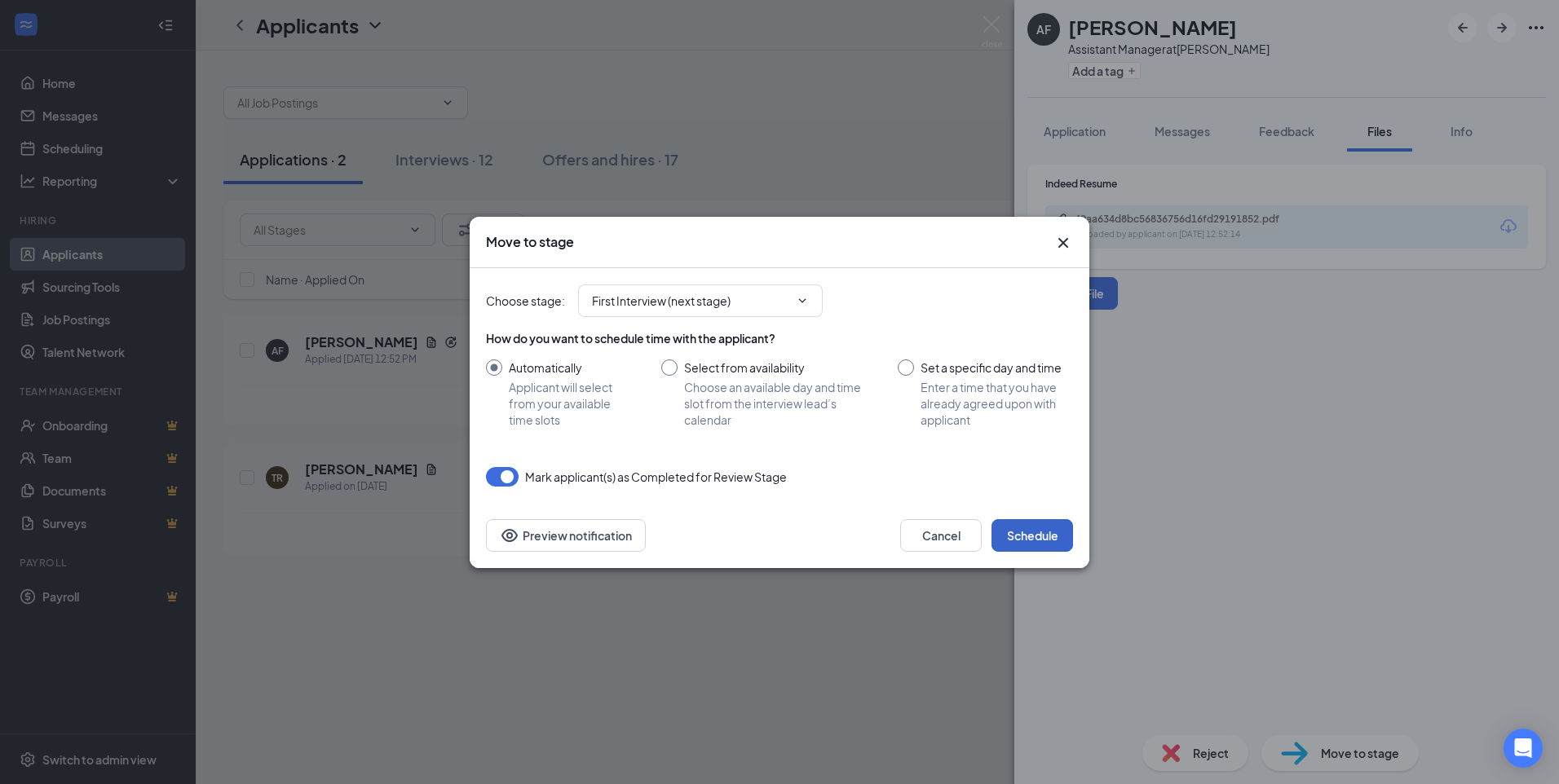
click at [1054, 532] on button "Schedule" at bounding box center [1032, 536] width 82 height 33
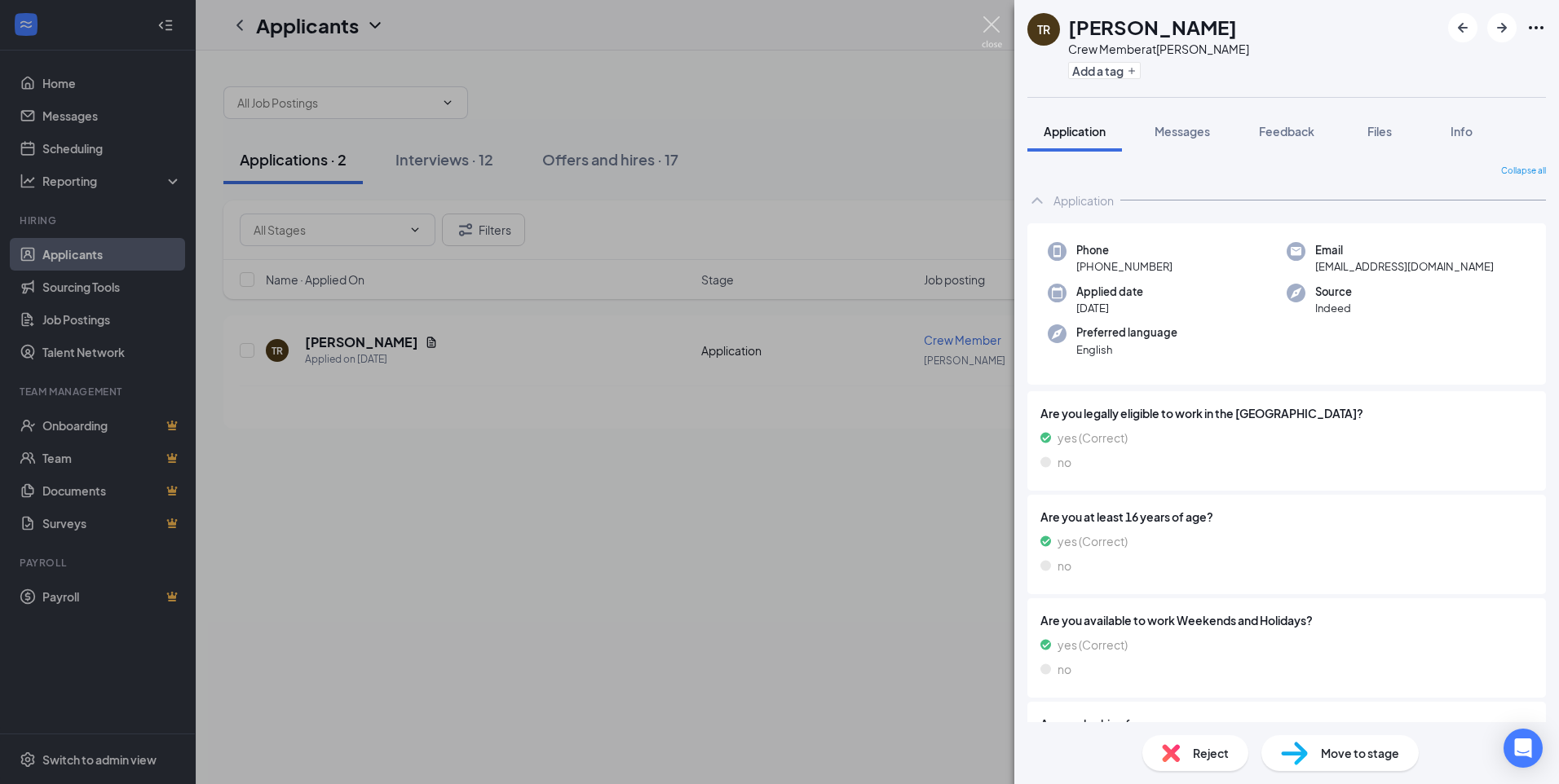
click at [991, 28] on img at bounding box center [991, 32] width 21 height 32
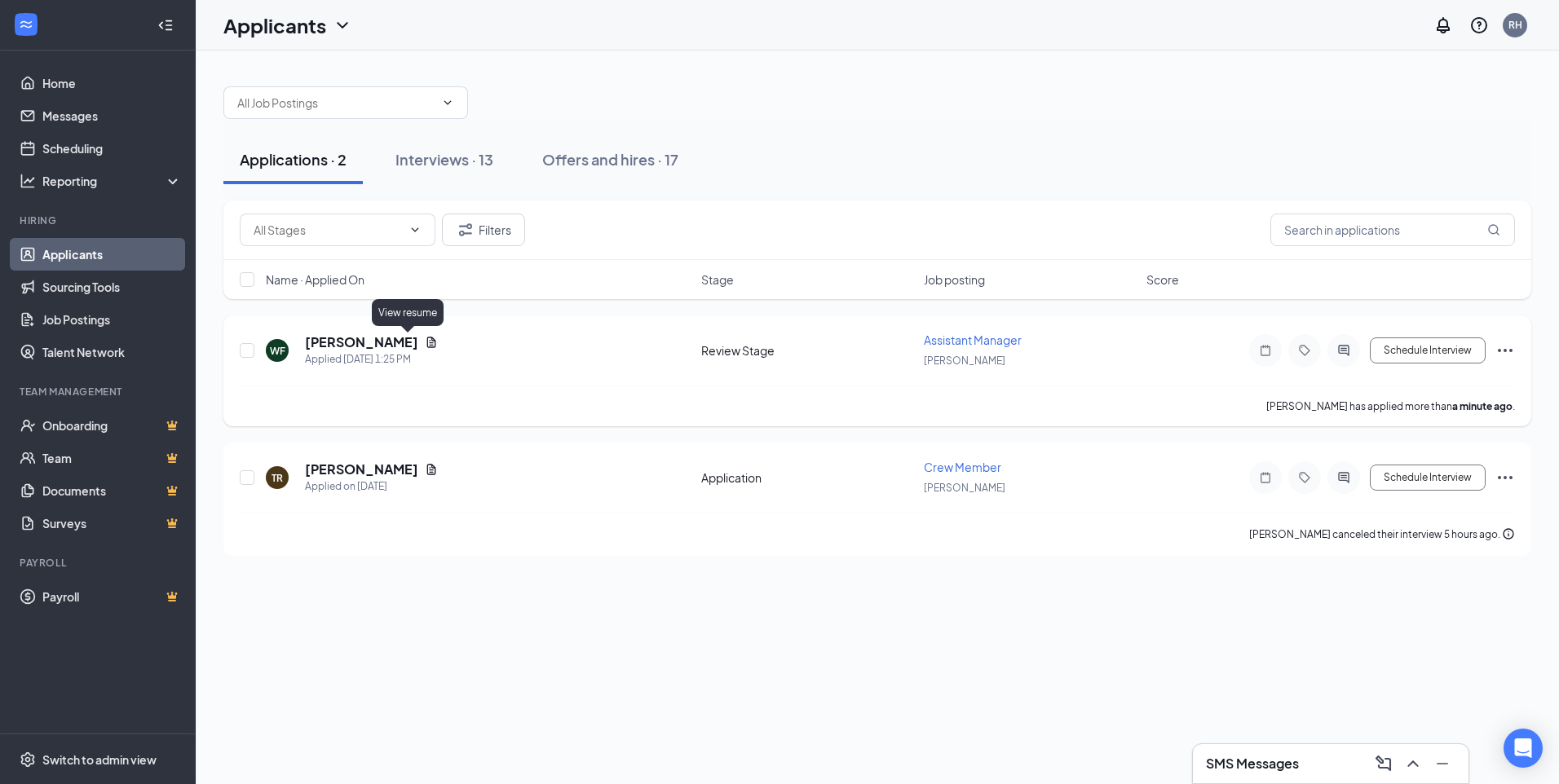
click at [427, 340] on icon "Document" at bounding box center [431, 341] width 9 height 11
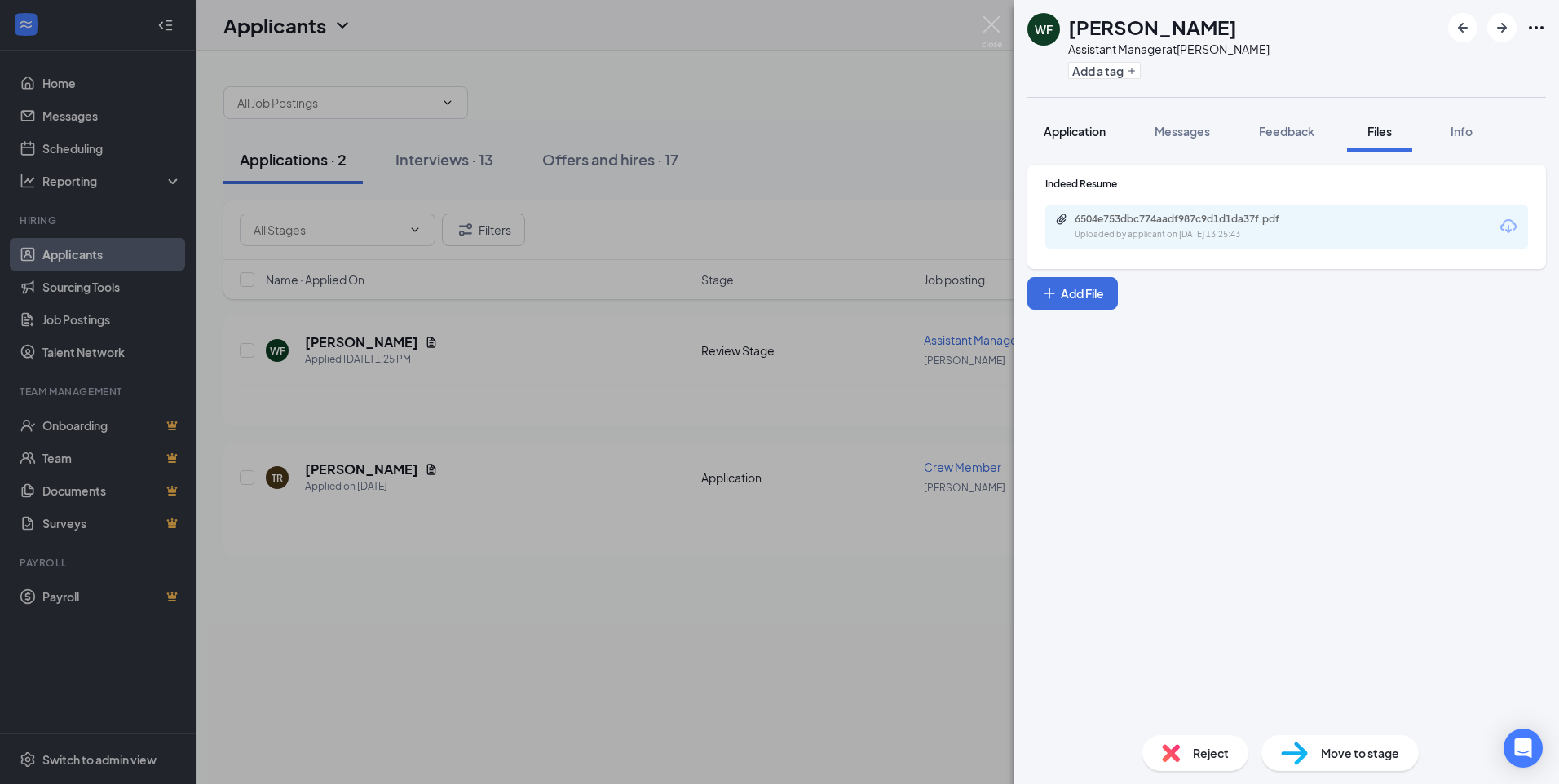
click at [1106, 132] on span "Application" at bounding box center [1075, 131] width 62 height 15
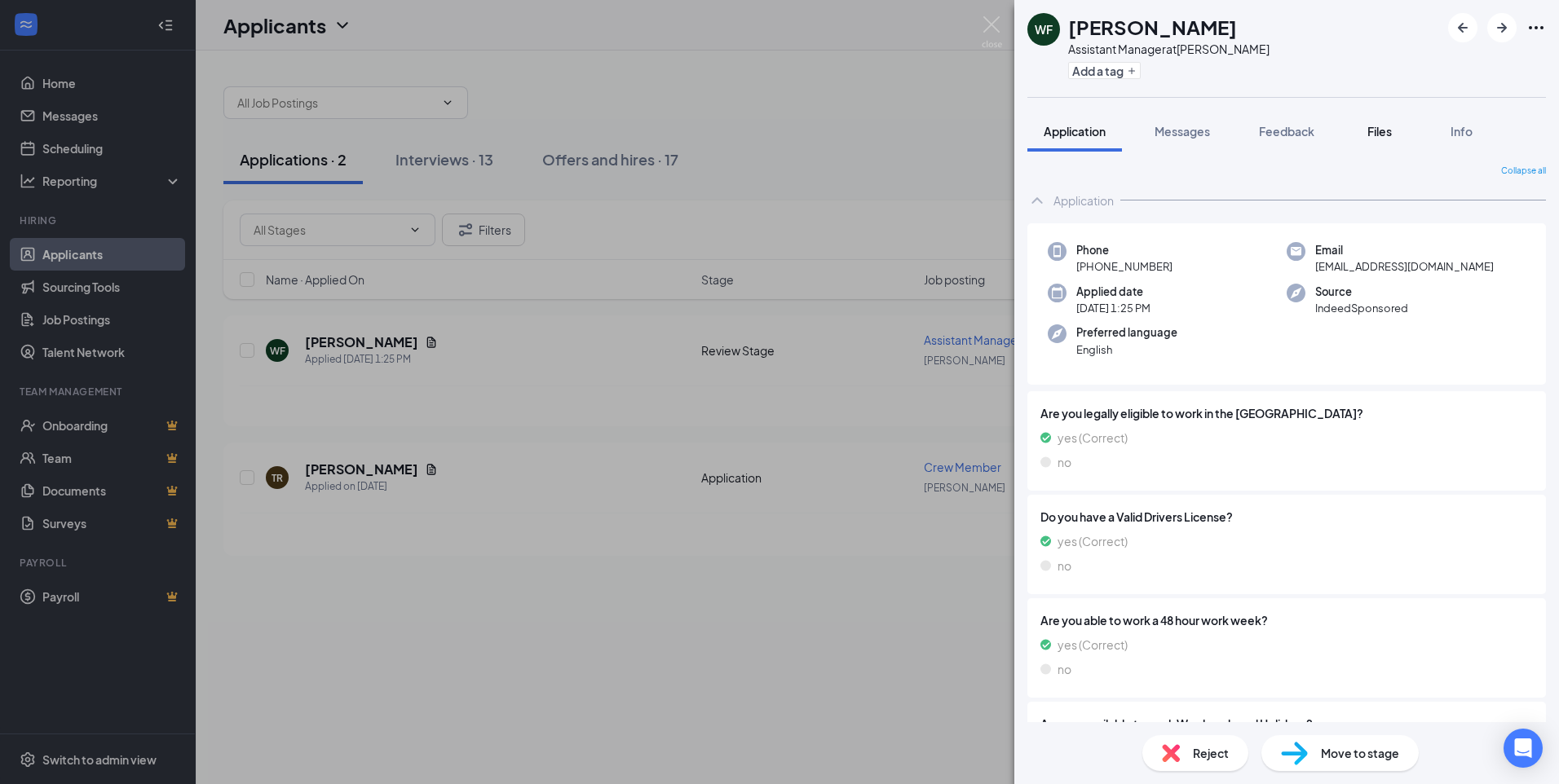
click at [1392, 131] on span "Files" at bounding box center [1380, 131] width 25 height 15
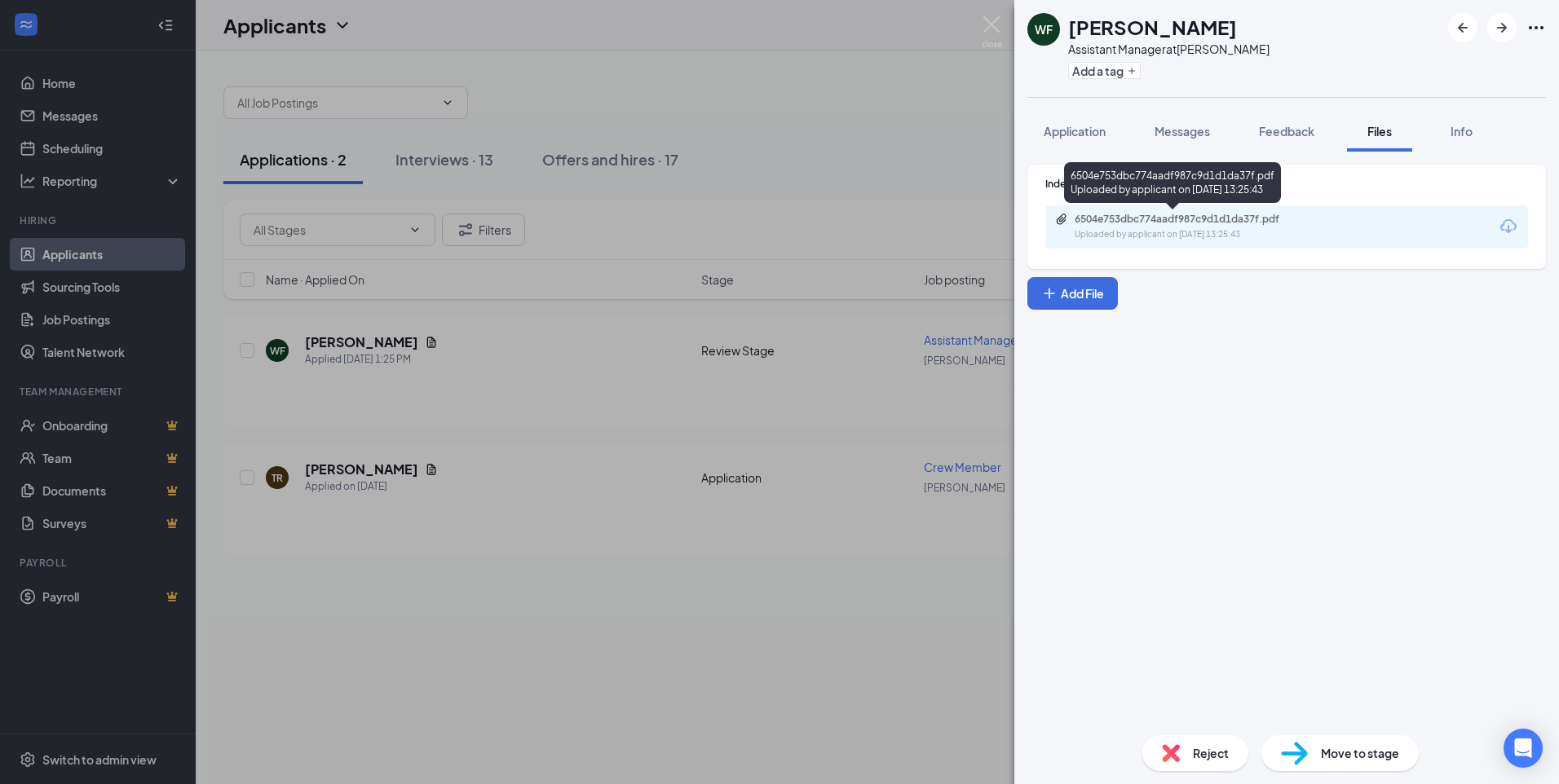
click at [1255, 223] on div "6504e753dbc774aadf987c9d1d1da37f.pdf" at bounding box center [1189, 219] width 228 height 13
click at [1180, 738] on div "Reject" at bounding box center [1195, 753] width 106 height 36
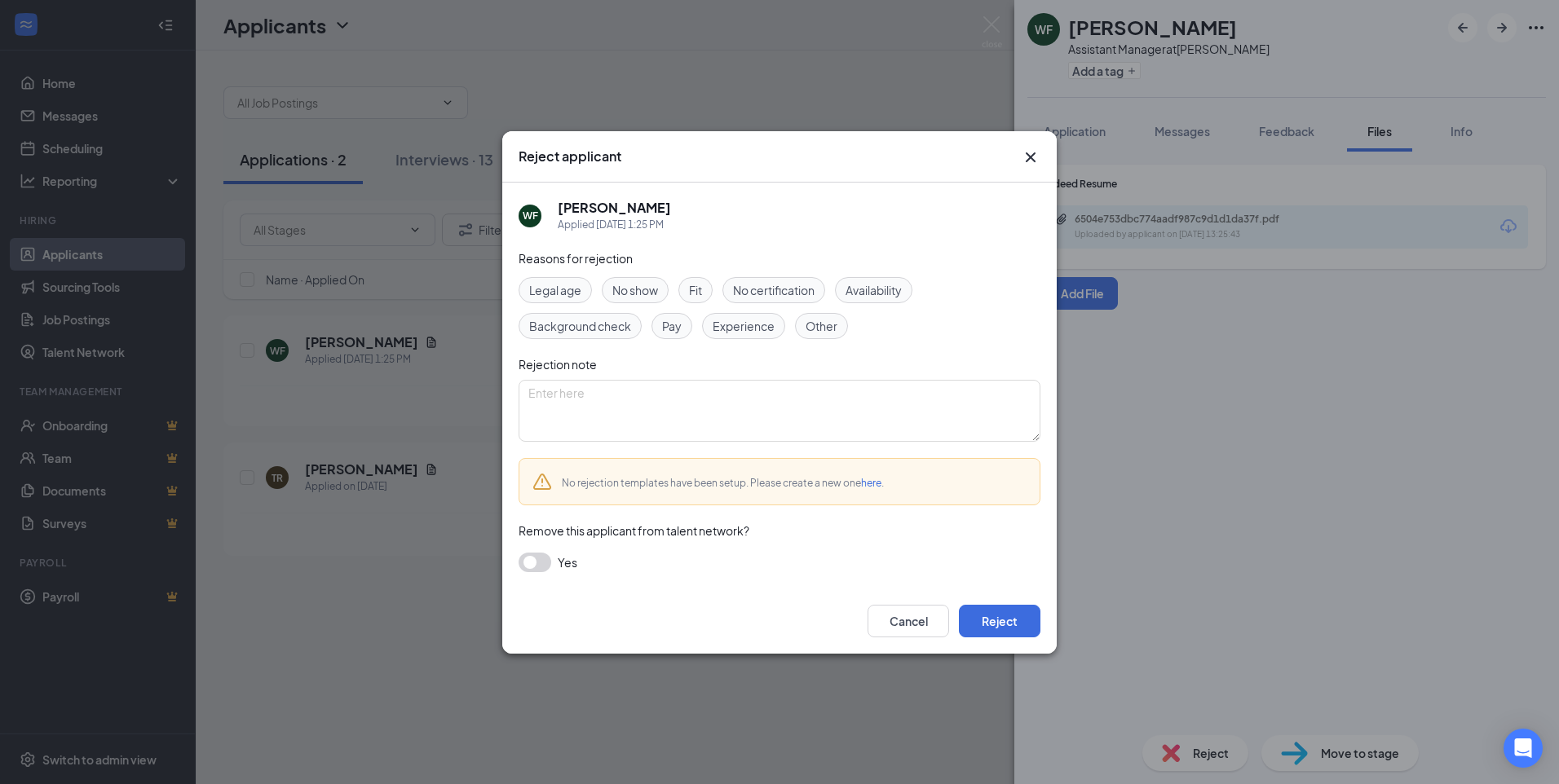
click at [741, 332] on span "Experience" at bounding box center [743, 326] width 62 height 18
click at [1005, 622] on button "Reject" at bounding box center [1000, 622] width 82 height 33
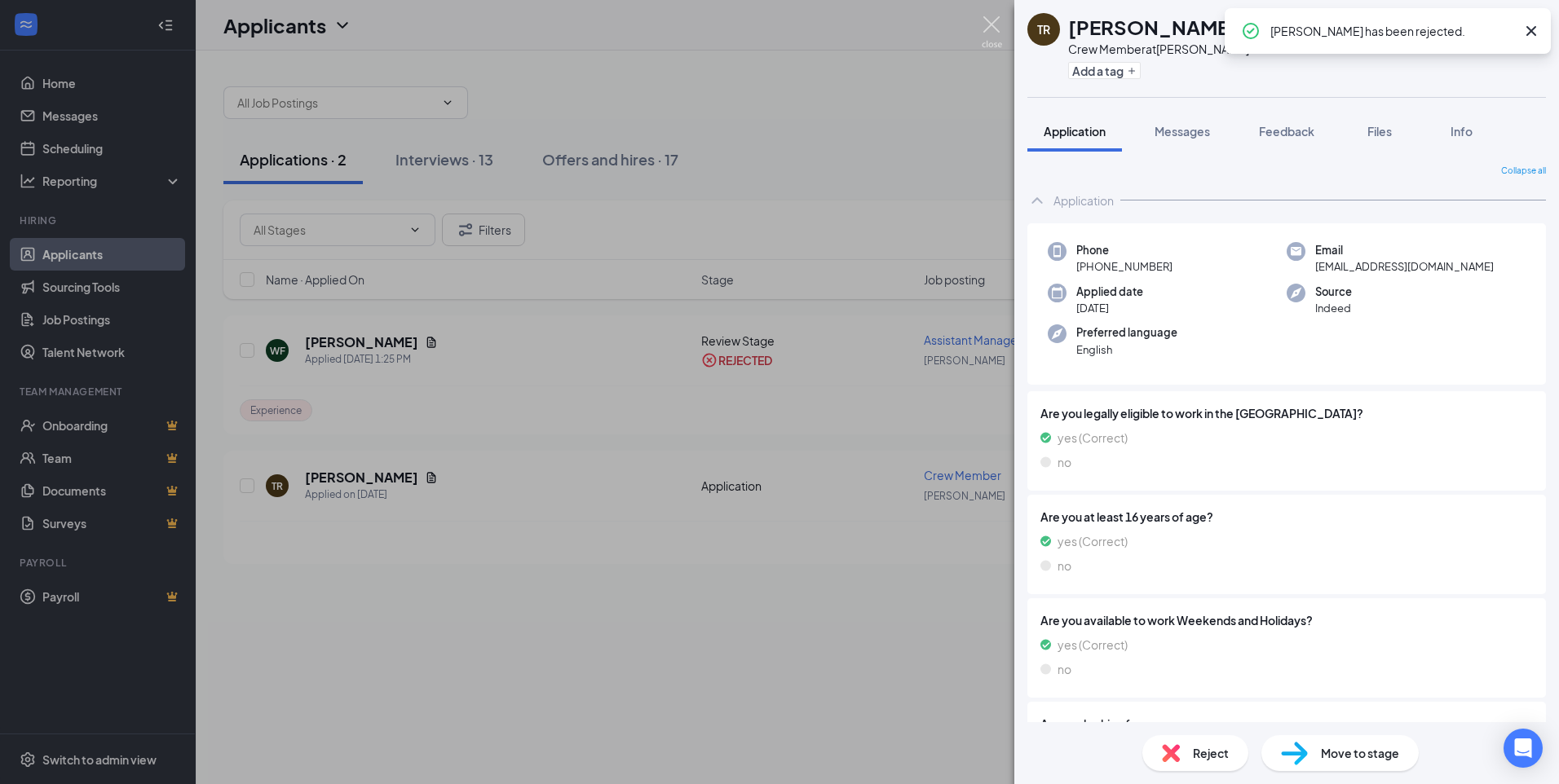
click at [987, 27] on img at bounding box center [991, 32] width 21 height 32
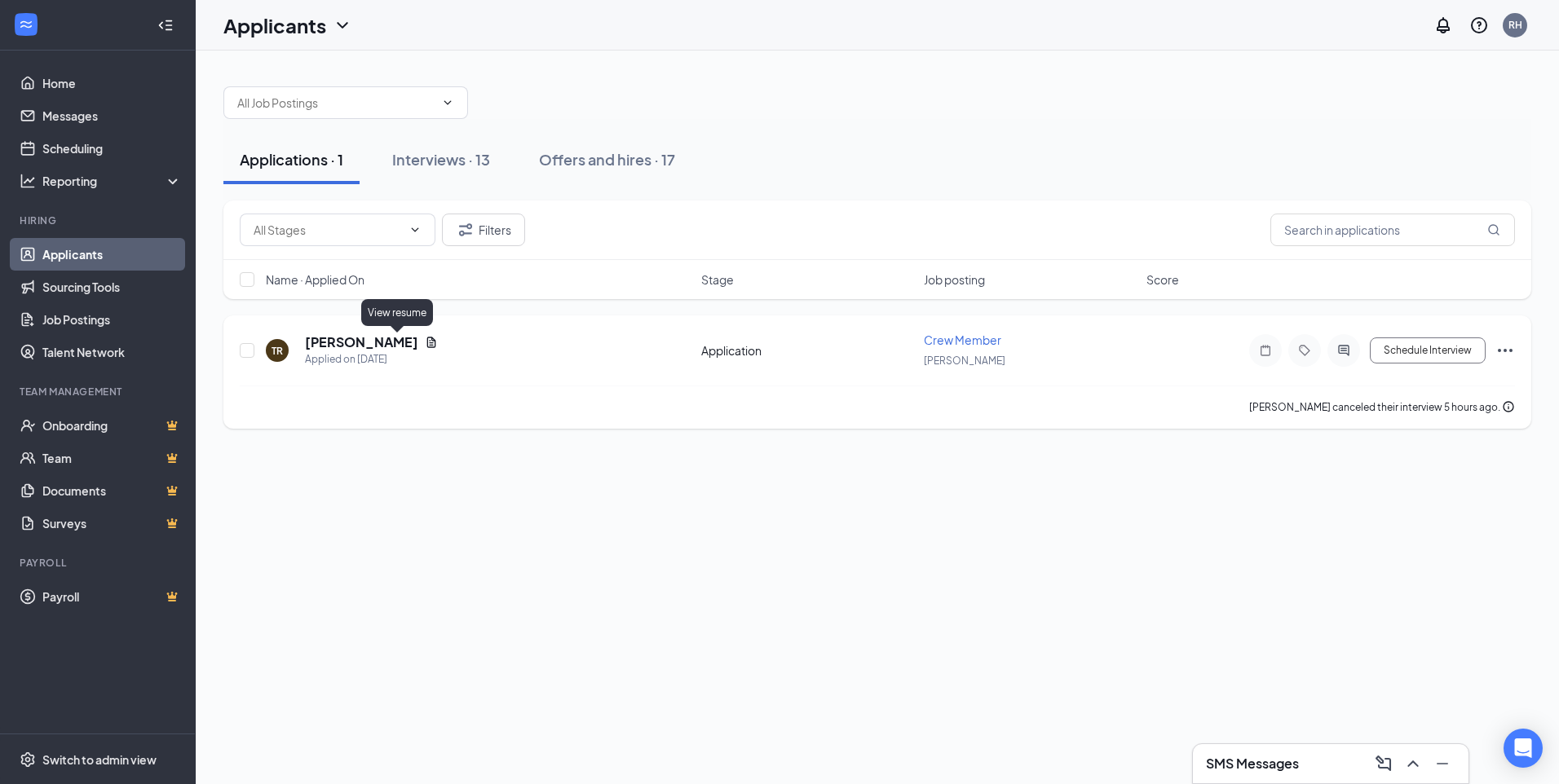
click at [427, 340] on icon "Document" at bounding box center [431, 341] width 9 height 11
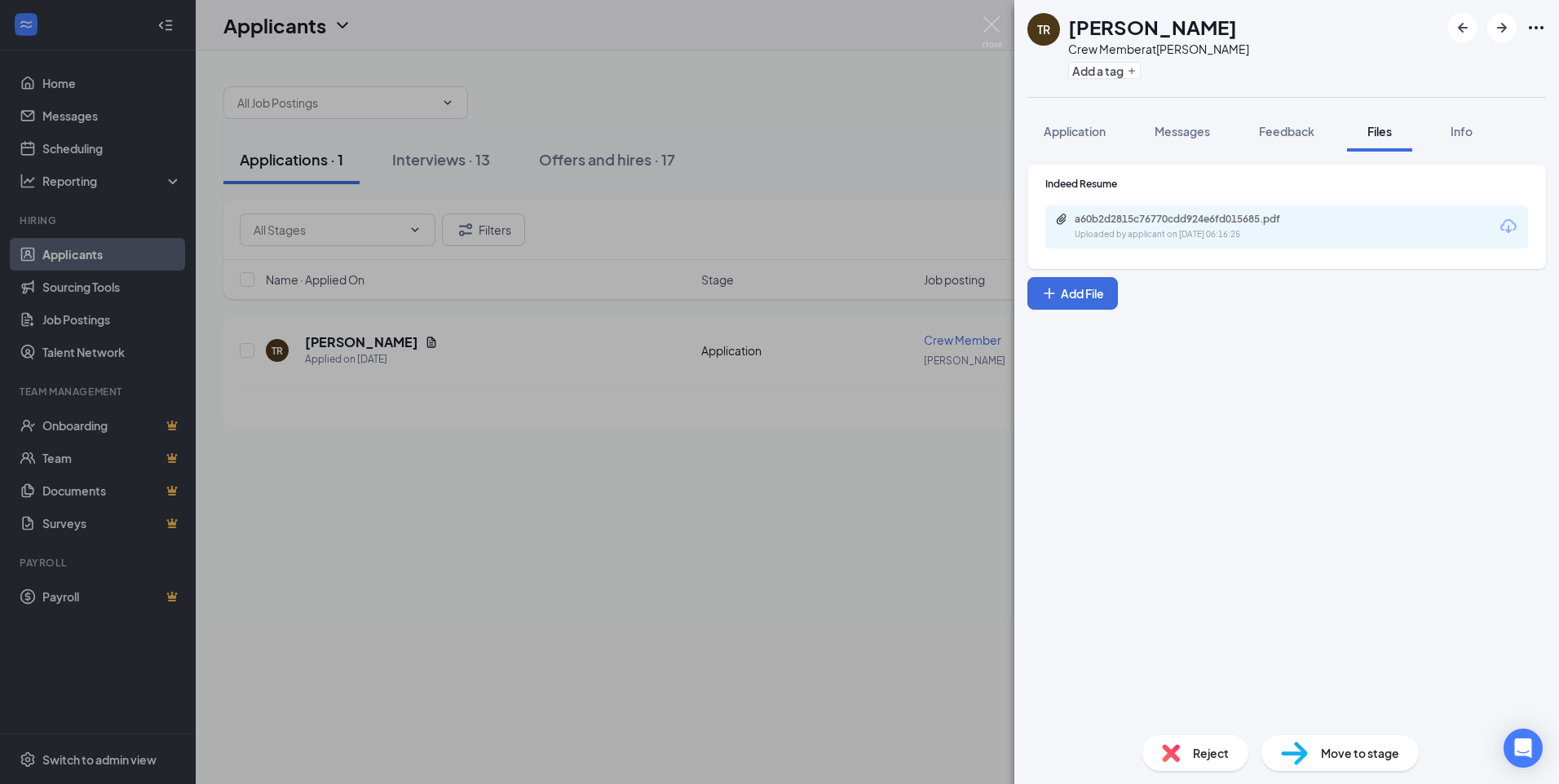
click at [1165, 227] on div "a60b2d2815c76770cdd924e6fd015685.pdf Uploaded by applicant on Oct 10, 2025 at 0…" at bounding box center [1187, 227] width 264 height 29
click at [1317, 761] on div "Move to stage" at bounding box center [1340, 753] width 158 height 36
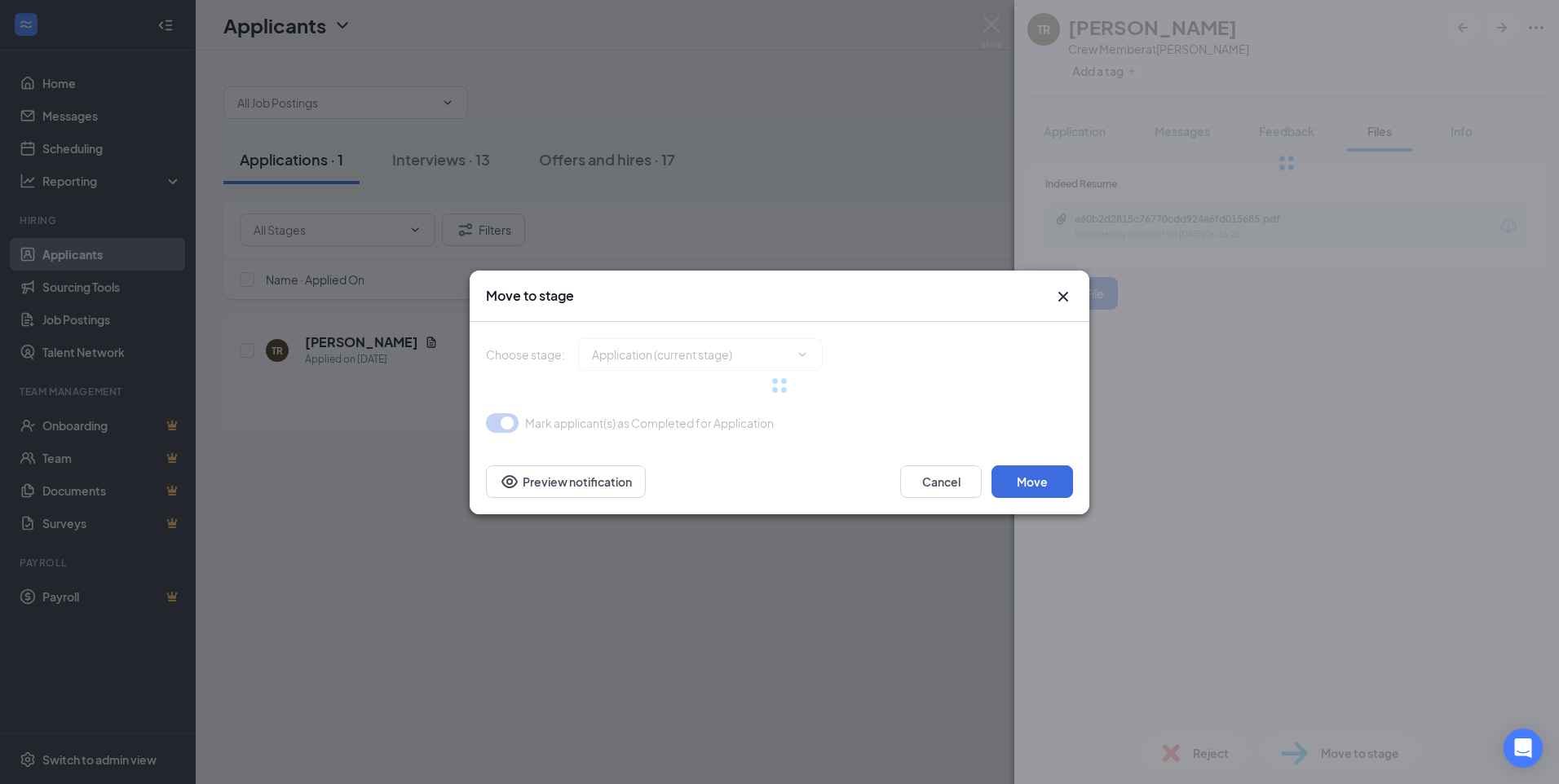
type input "Onsite Interview (next stage)"
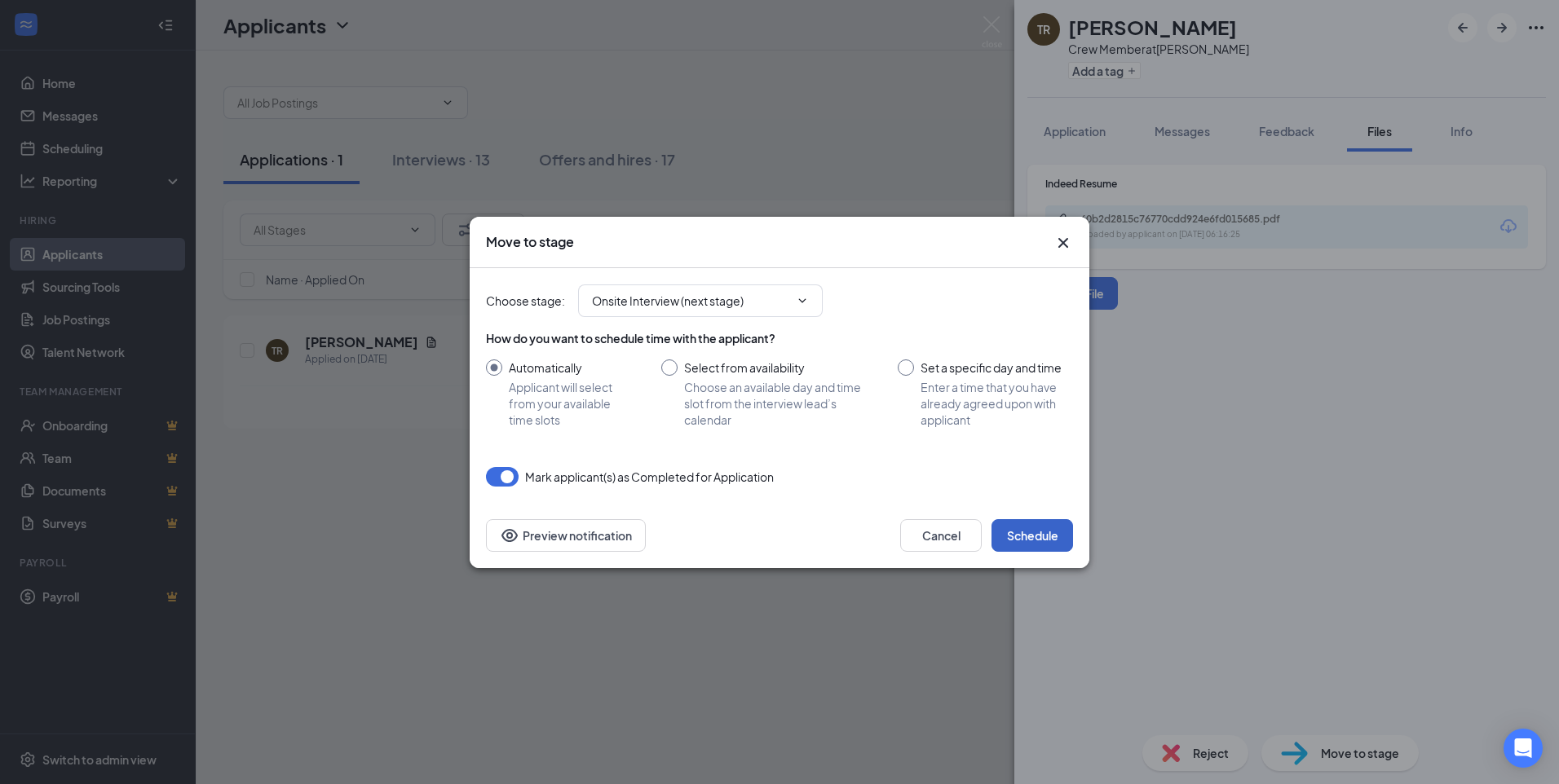
click at [1062, 544] on button "Schedule" at bounding box center [1032, 536] width 82 height 33
